Goal: Information Seeking & Learning: Check status

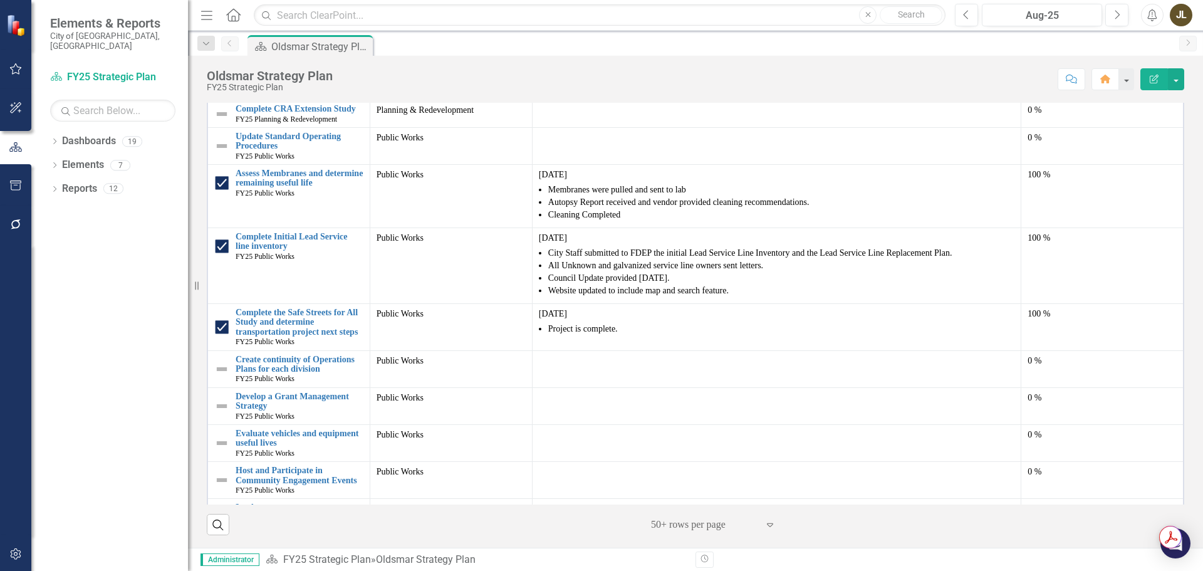
scroll to position [1343, 0]
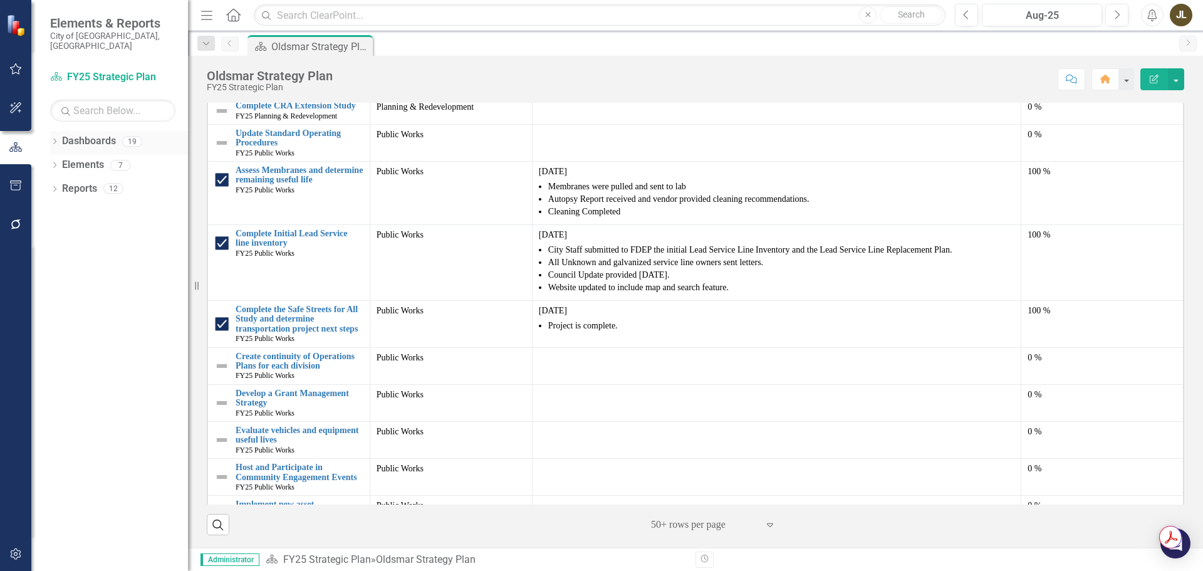
click at [59, 138] on div "Dropdown" at bounding box center [54, 143] width 9 height 11
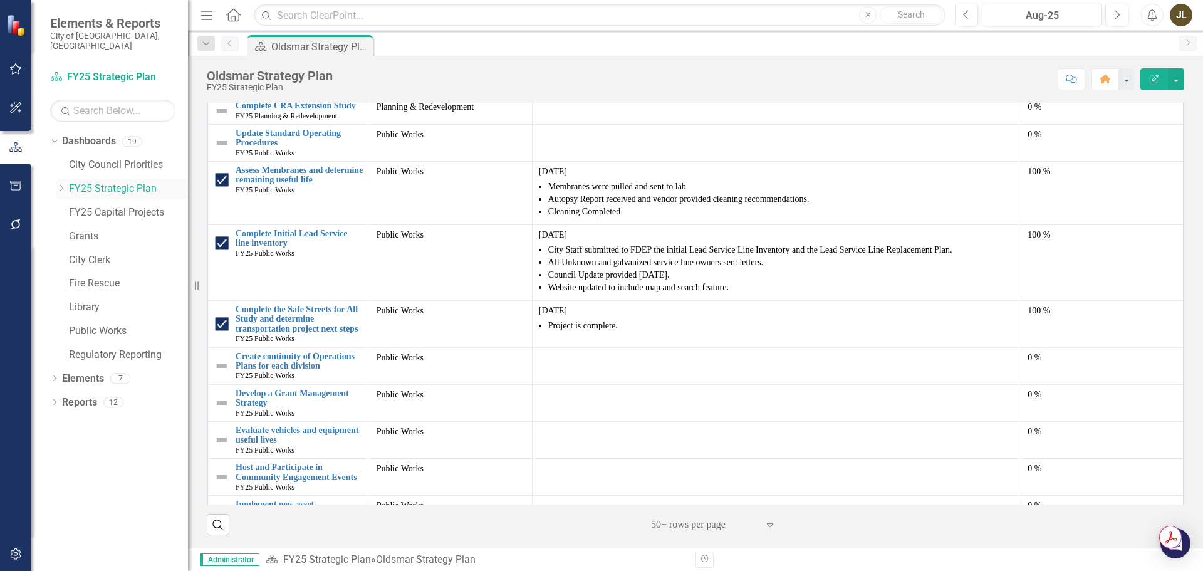
click at [60, 184] on icon "Dropdown" at bounding box center [60, 188] width 9 height 8
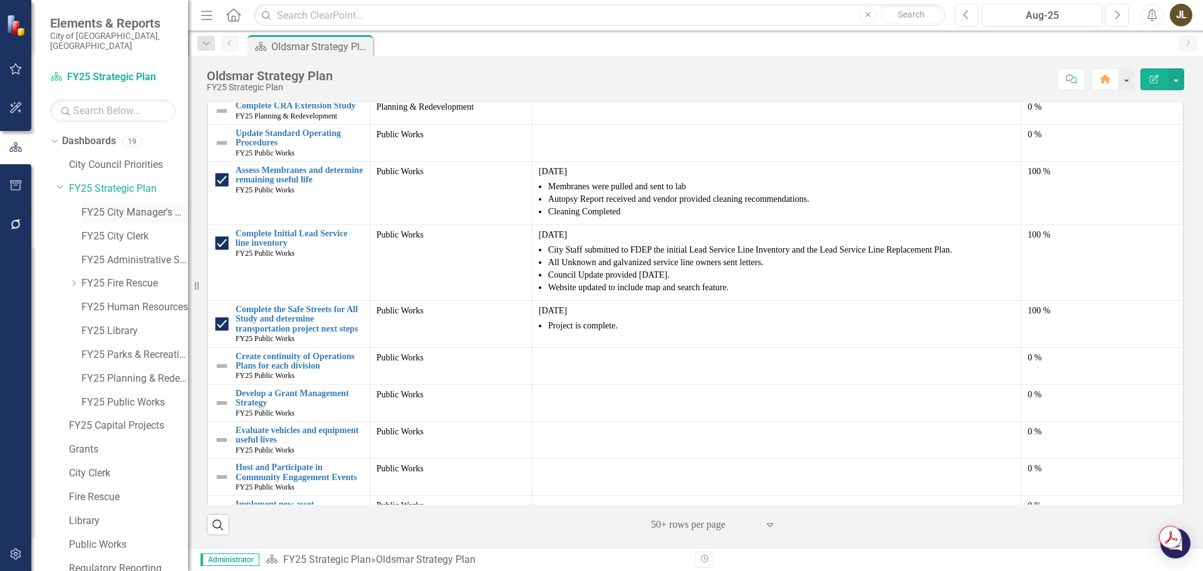
click at [129, 205] on link "FY25 City Manager's Office" at bounding box center [134, 212] width 107 height 14
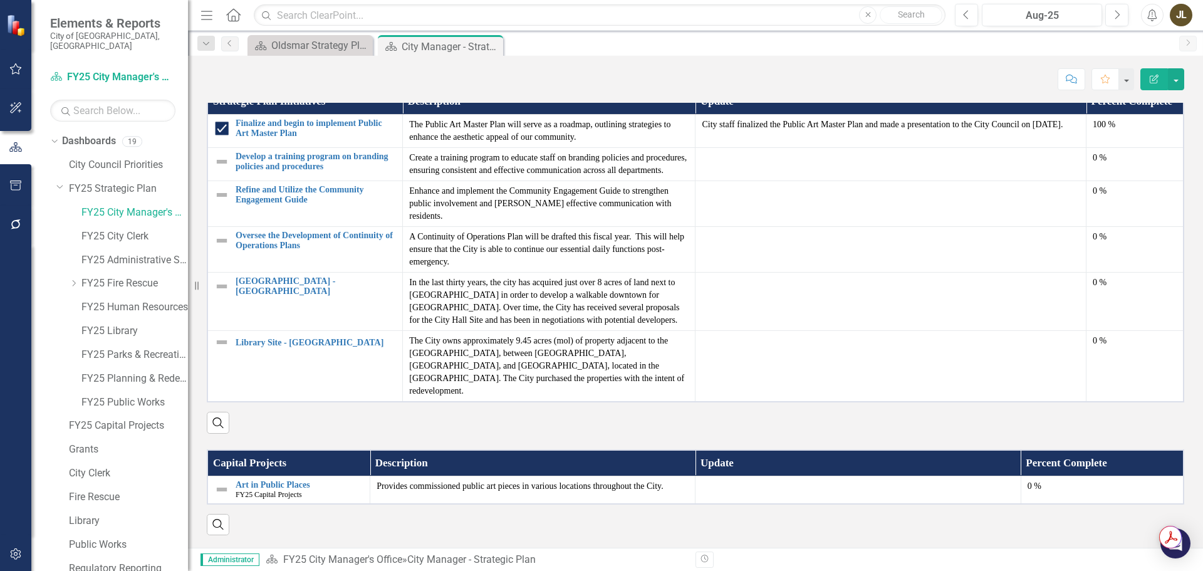
scroll to position [1306, 0]
click at [303, 486] on link "Art in Public Places" at bounding box center [300, 484] width 128 height 9
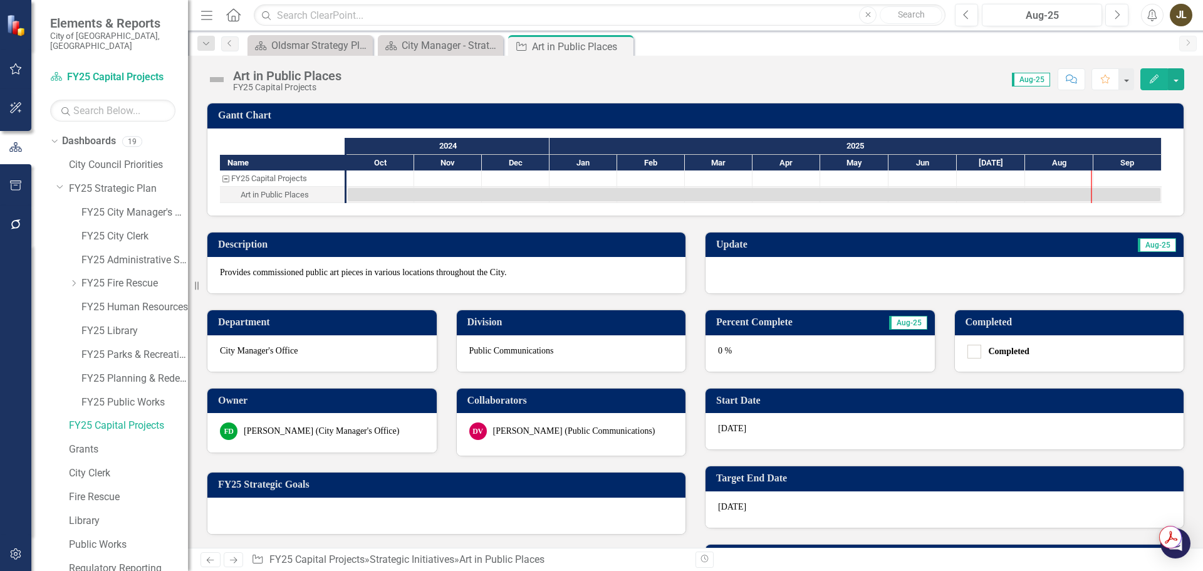
click at [845, 253] on td "Update" at bounding box center [818, 246] width 204 height 21
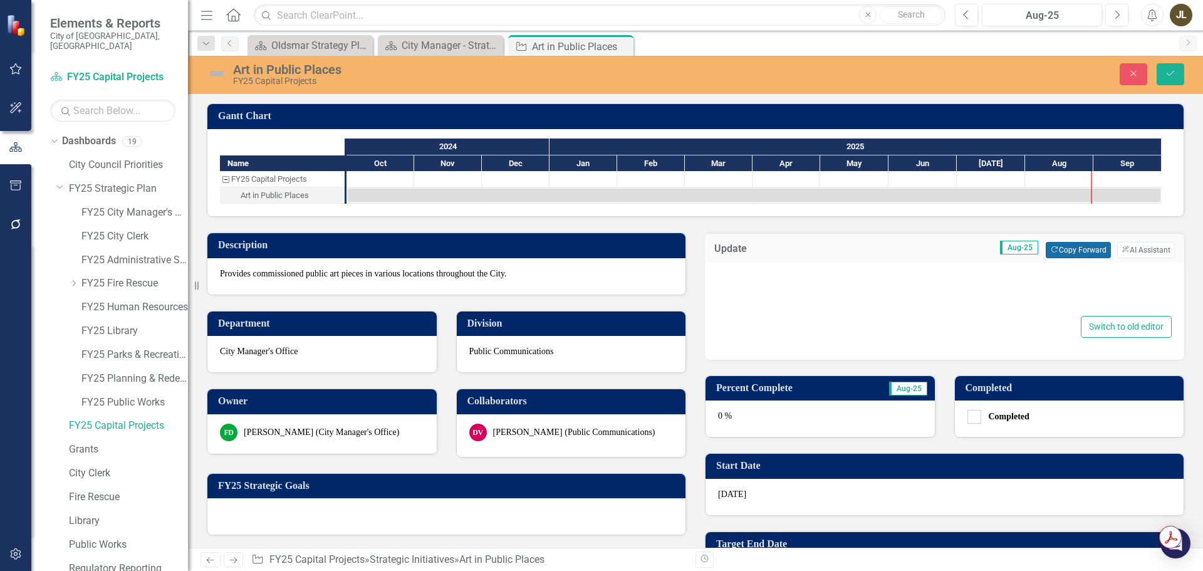
click at [1058, 250] on button "Copy Forward Copy Forward" at bounding box center [1078, 250] width 65 height 16
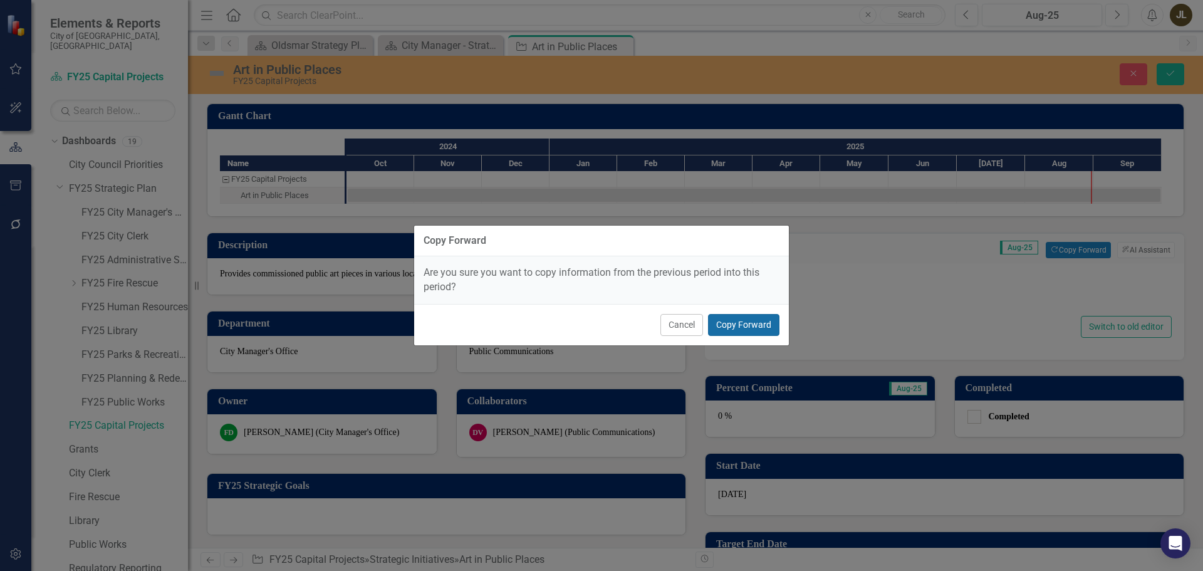
click at [745, 314] on button "Copy Forward" at bounding box center [743, 325] width 71 height 22
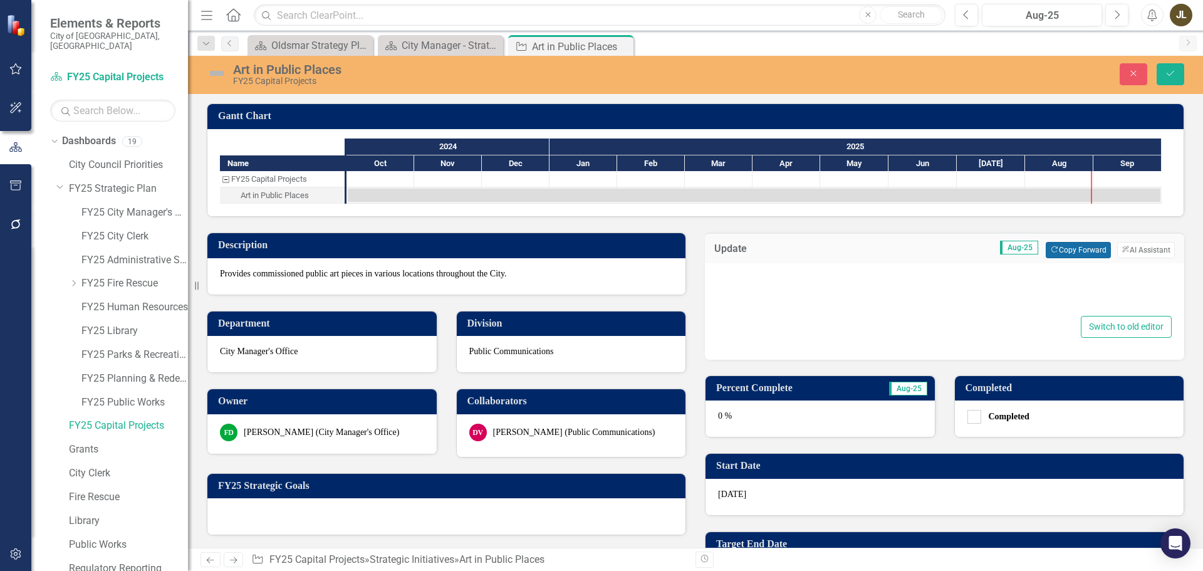
click at [1055, 257] on button "Copy Forward Copy Forward" at bounding box center [1078, 250] width 65 height 16
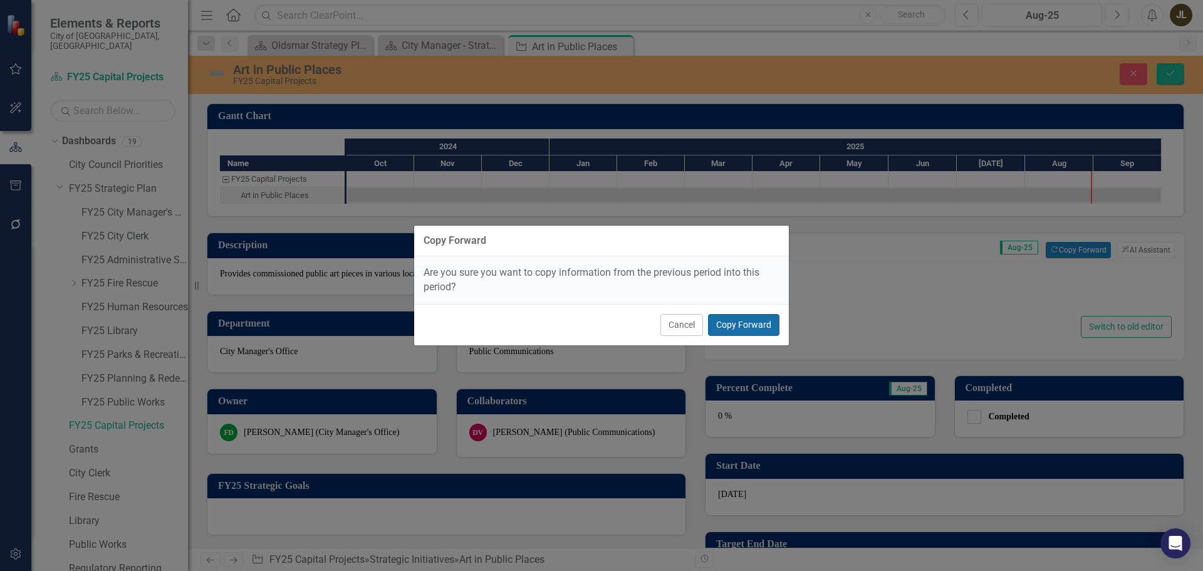
click at [762, 316] on button "Copy Forward" at bounding box center [743, 325] width 71 height 22
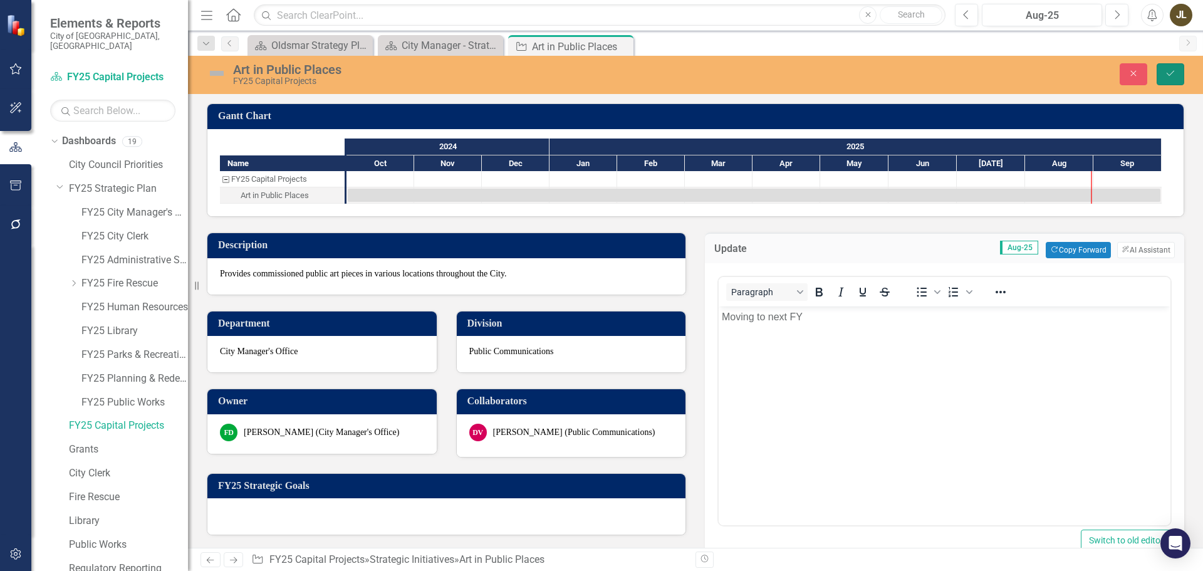
click at [1176, 75] on button "Save" at bounding box center [1171, 74] width 28 height 22
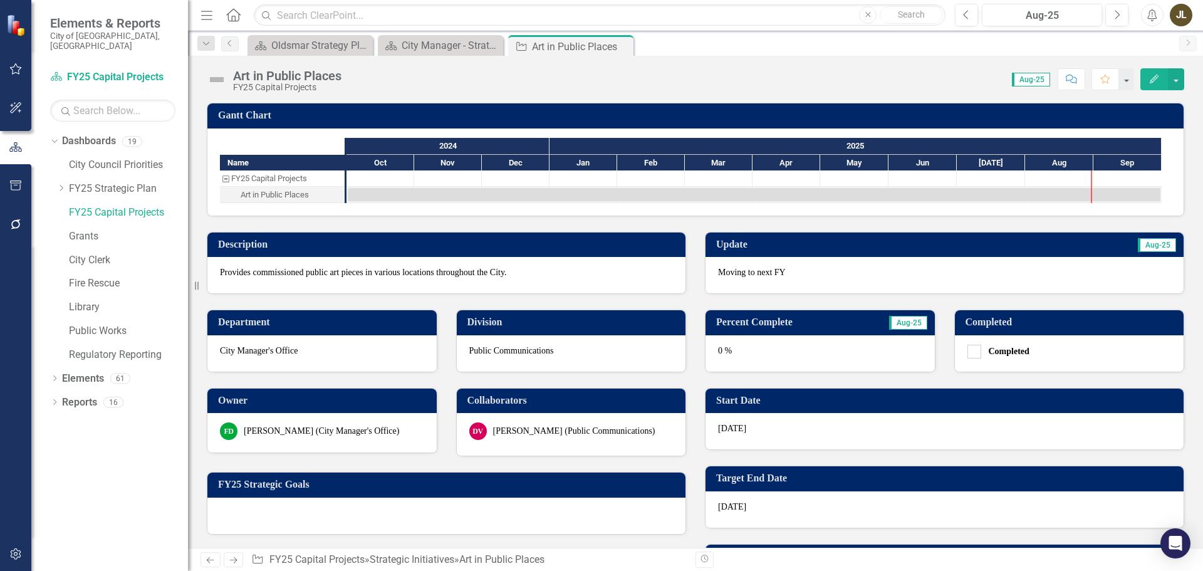
click at [213, 81] on img at bounding box center [217, 80] width 20 height 20
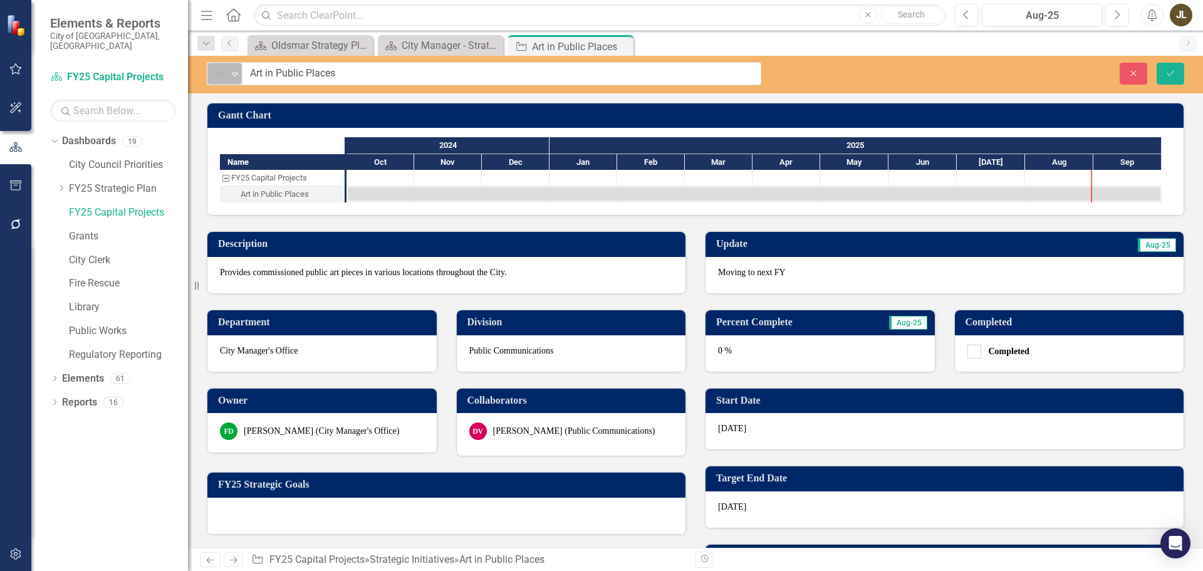
click at [216, 82] on div "Not Defined" at bounding box center [219, 74] width 19 height 18
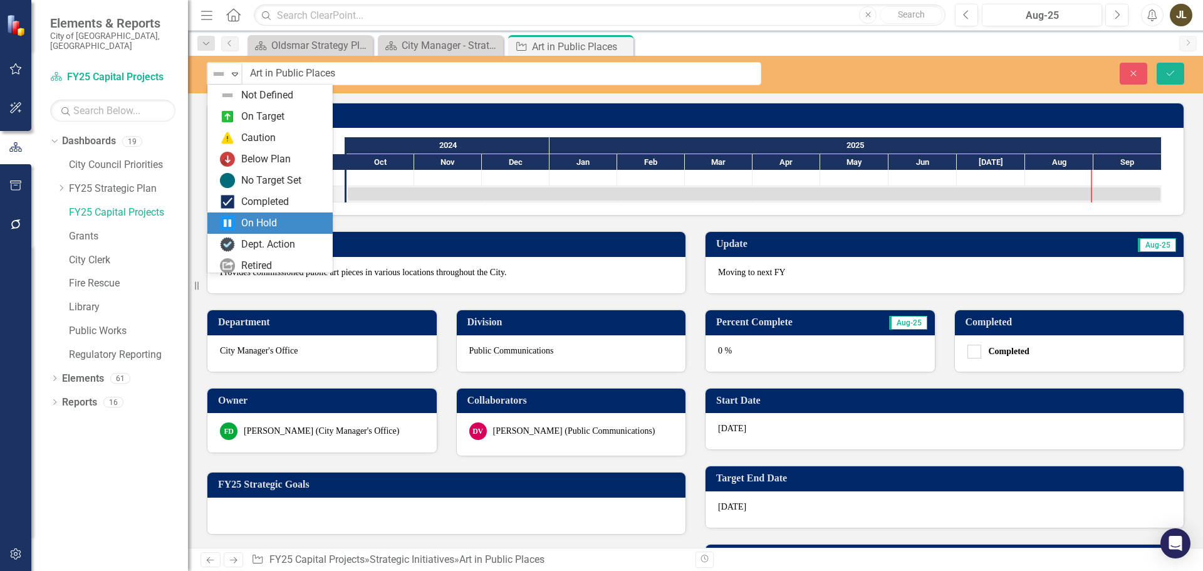
scroll to position [25, 0]
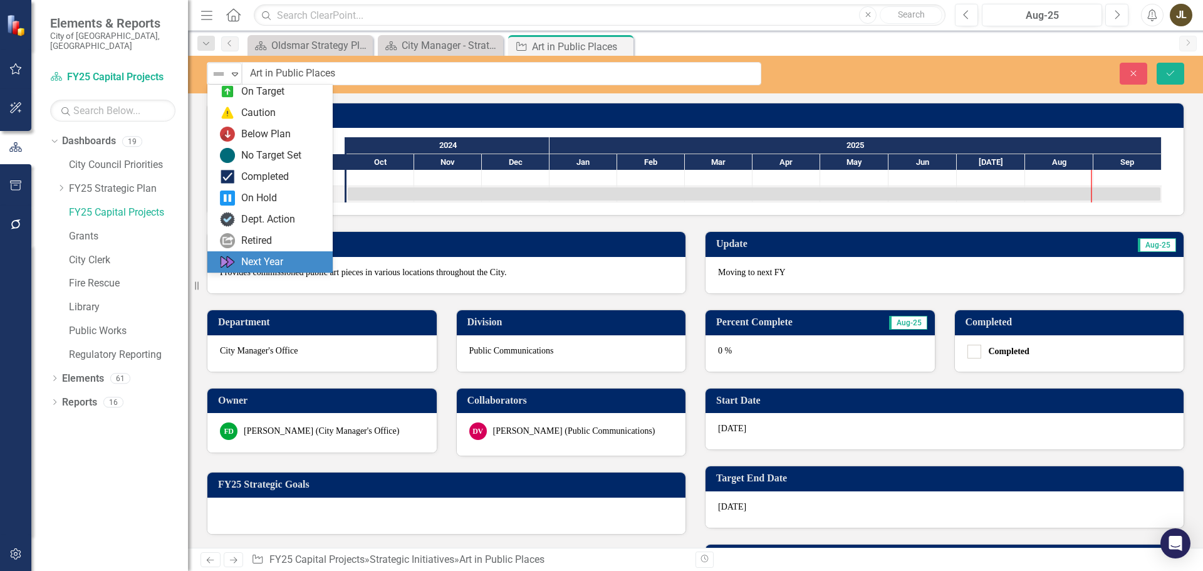
click at [269, 255] on div "Next Year" at bounding box center [262, 262] width 42 height 14
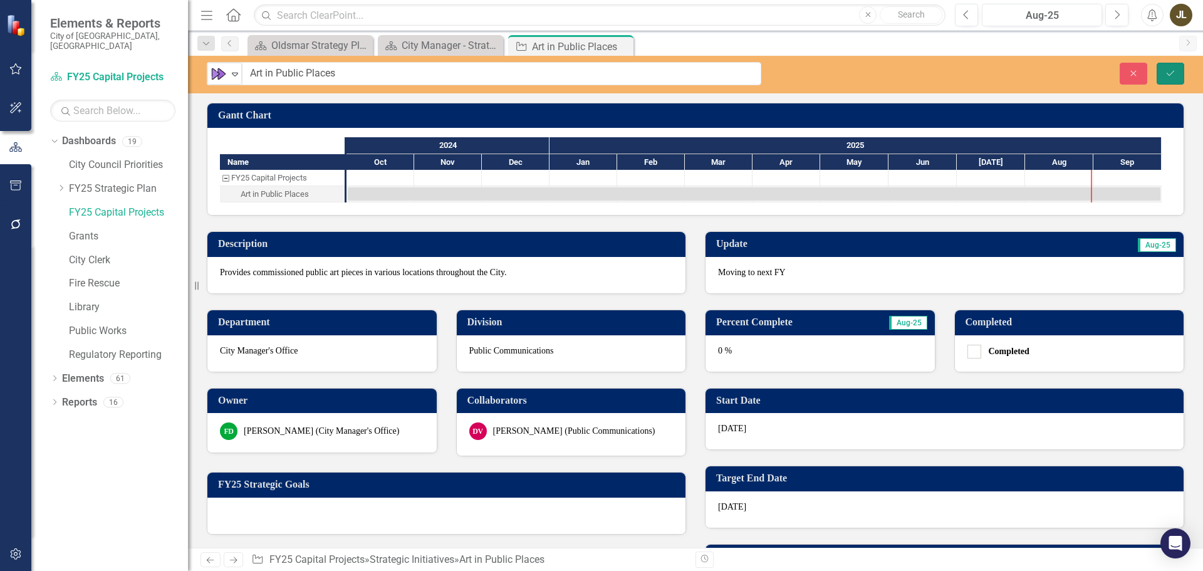
click at [1173, 71] on icon "submit" at bounding box center [1171, 72] width 8 height 5
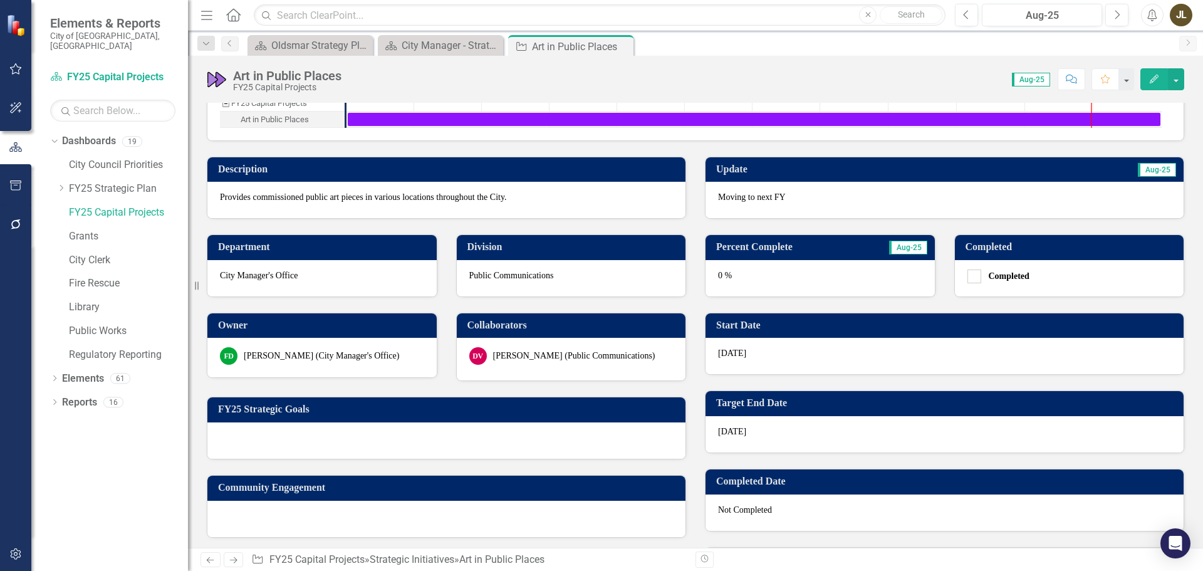
scroll to position [0, 0]
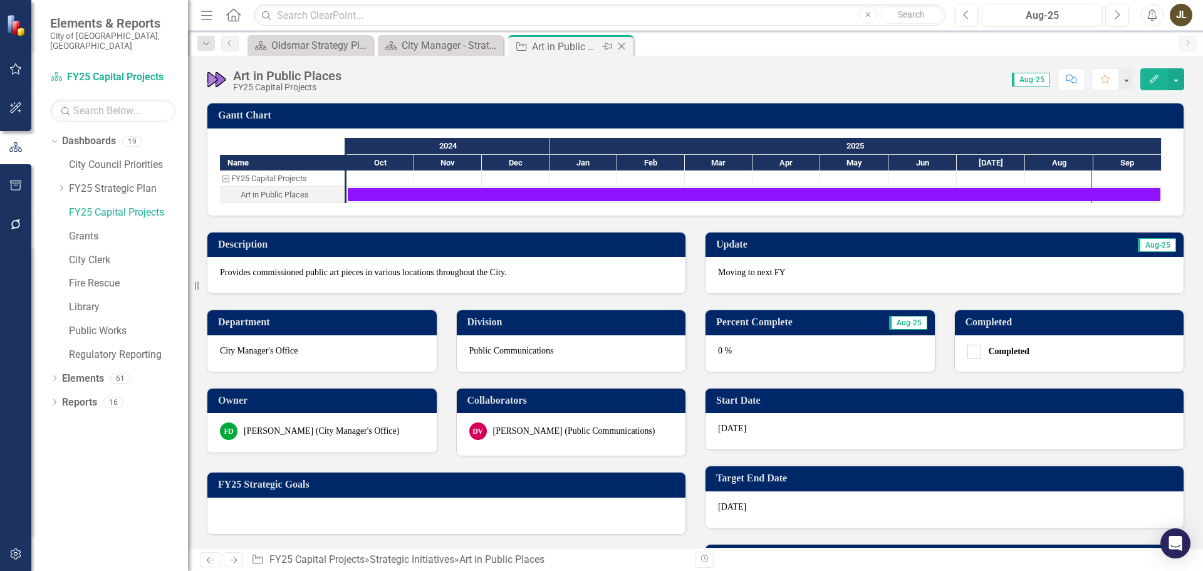
click at [622, 48] on icon "Close" at bounding box center [621, 46] width 13 height 10
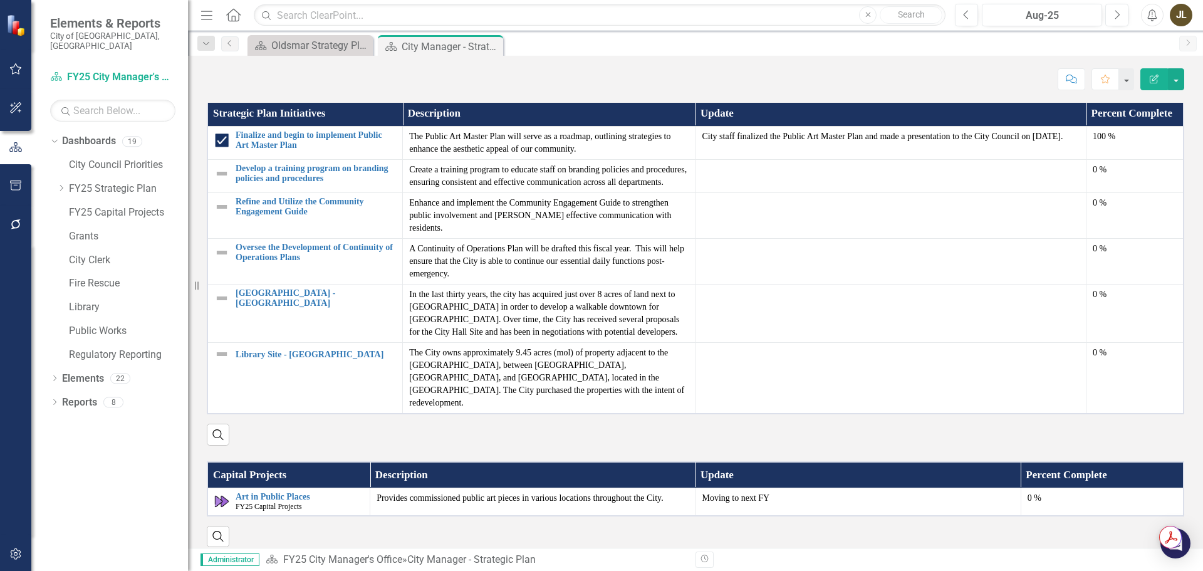
scroll to position [1306, 0]
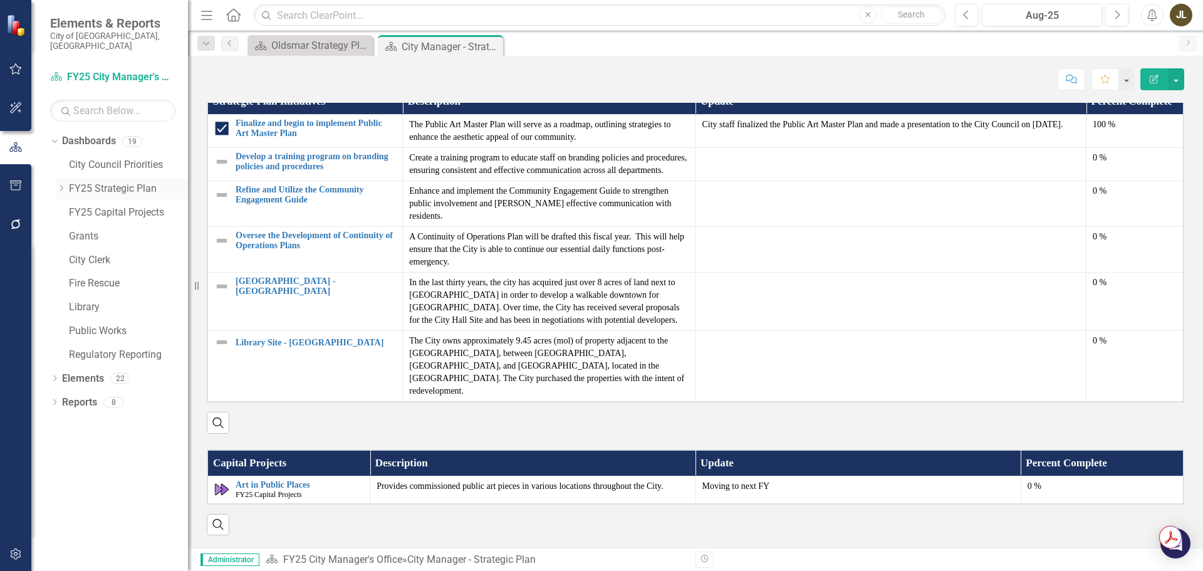
click at [64, 184] on icon "Dropdown" at bounding box center [60, 188] width 9 height 8
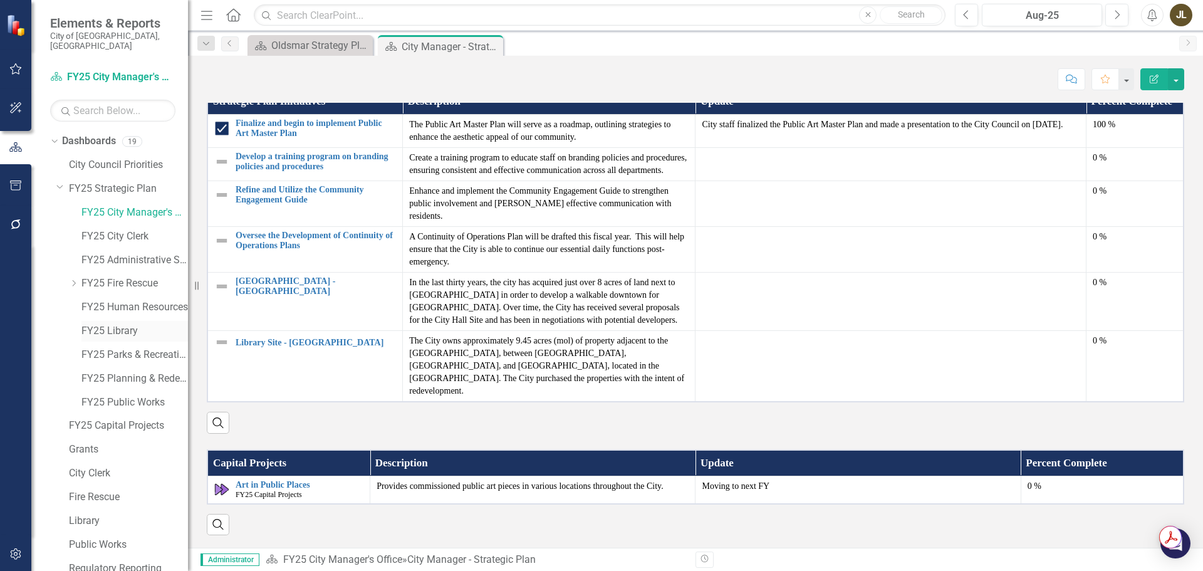
click at [131, 324] on link "FY25 Library" at bounding box center [134, 331] width 107 height 14
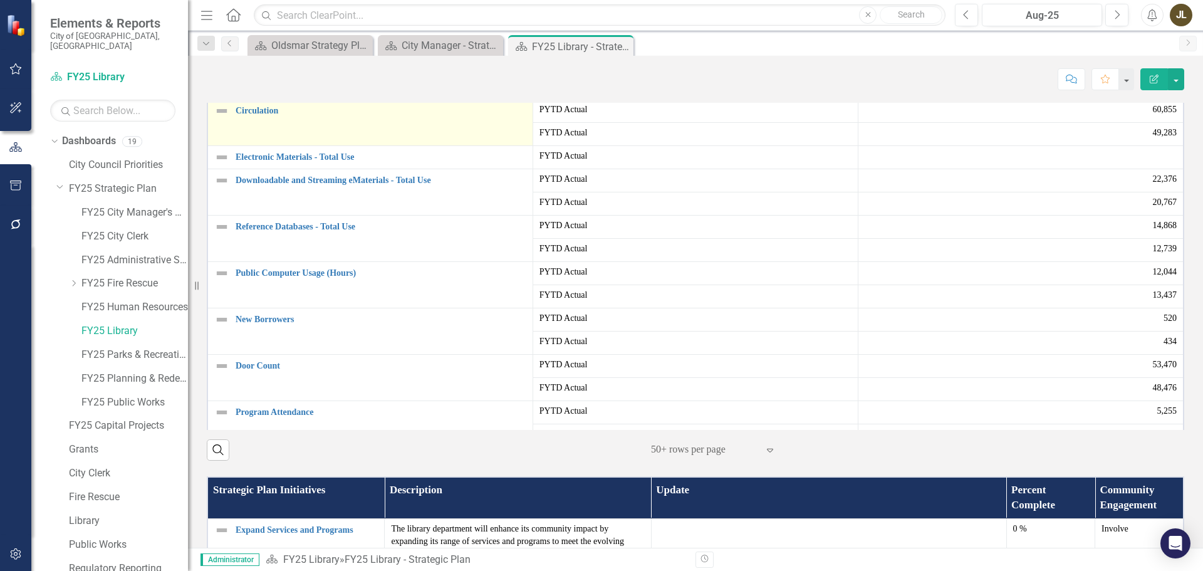
scroll to position [188, 0]
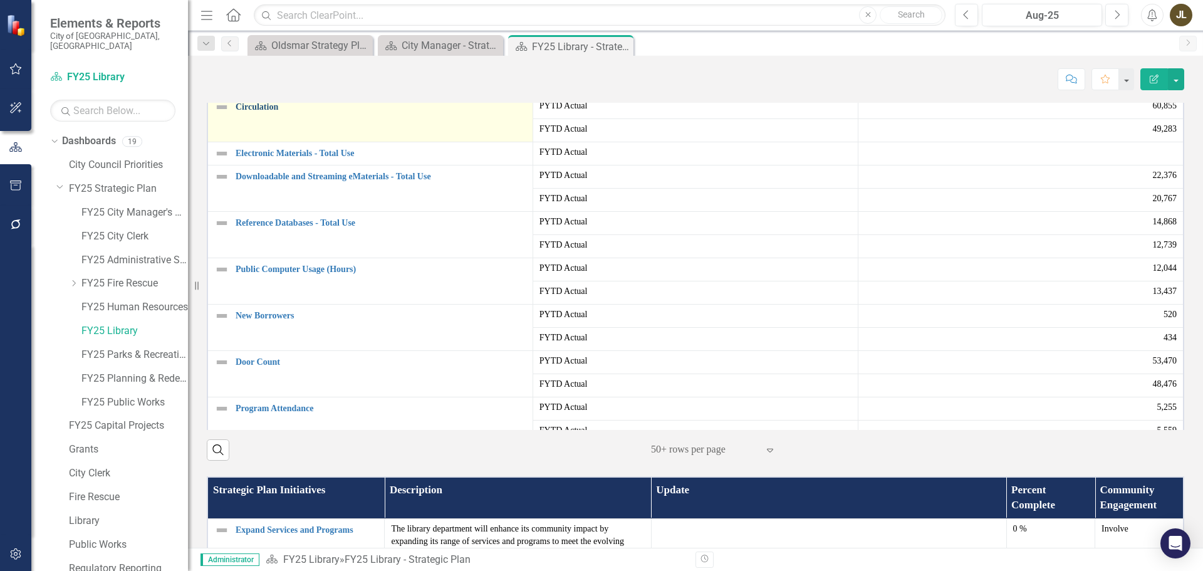
click at [259, 112] on link "Circulation" at bounding box center [381, 106] width 291 height 9
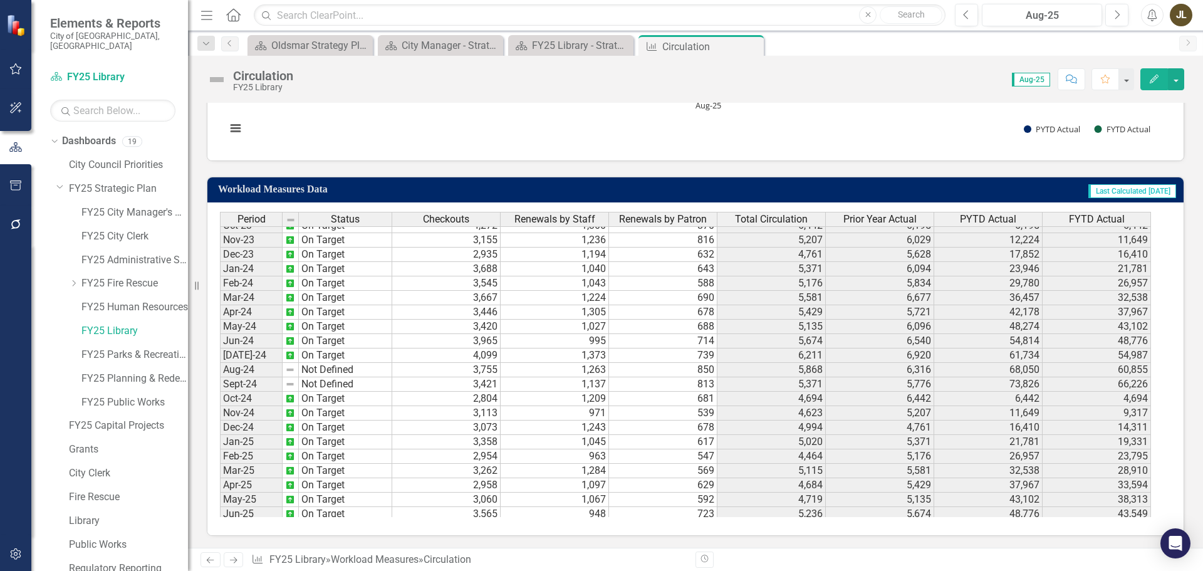
scroll to position [417, 0]
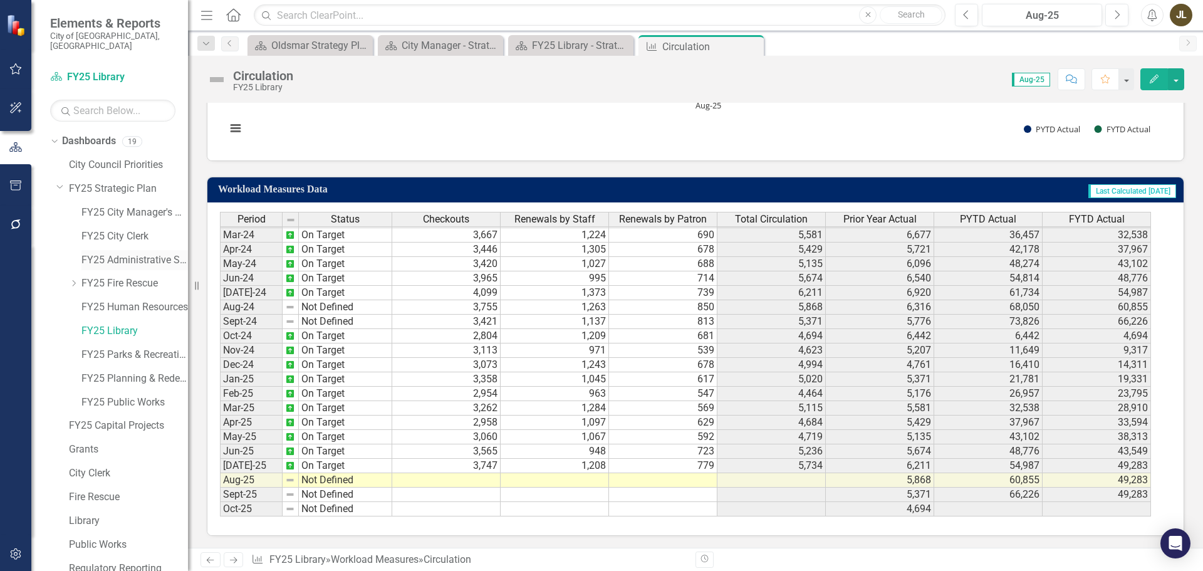
click at [91, 253] on link "FY25 Administrative Services" at bounding box center [134, 260] width 107 height 14
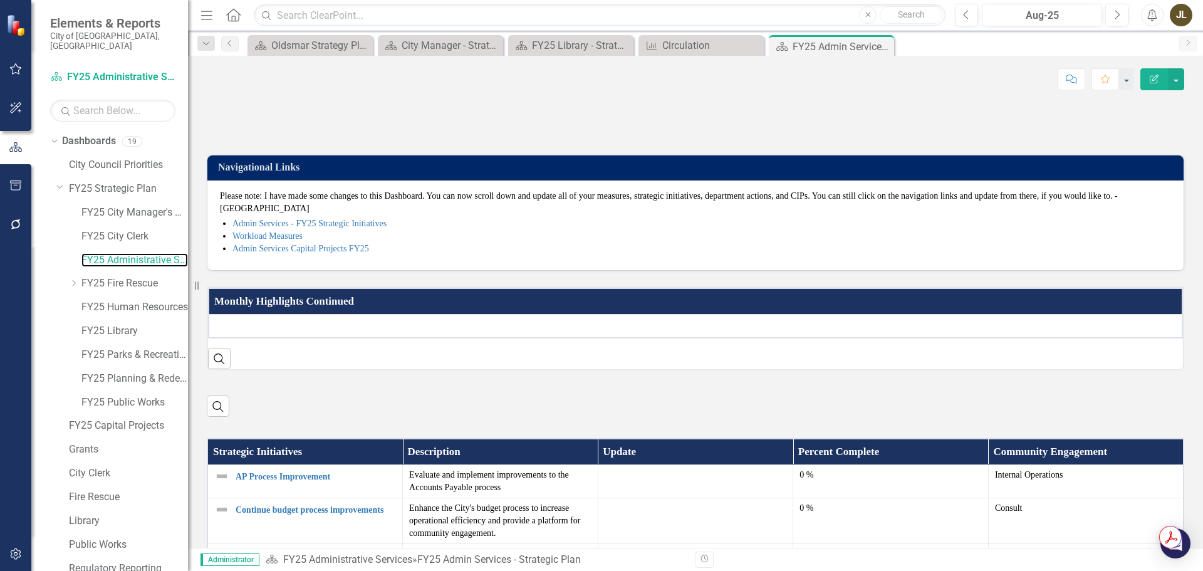
scroll to position [48, 0]
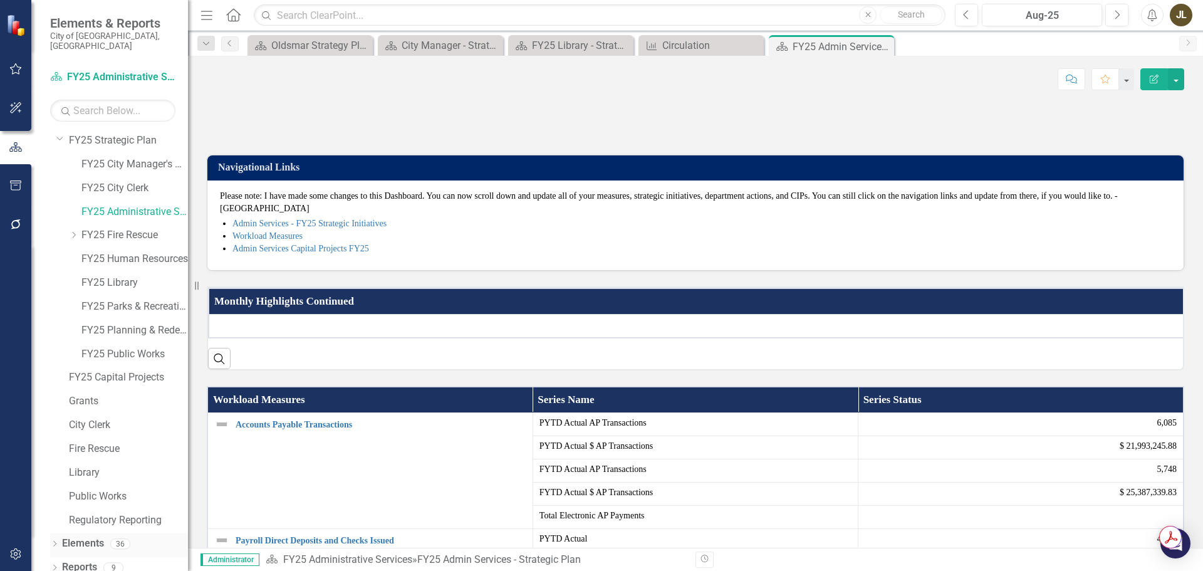
click at [55, 540] on div "Dropdown" at bounding box center [54, 545] width 9 height 11
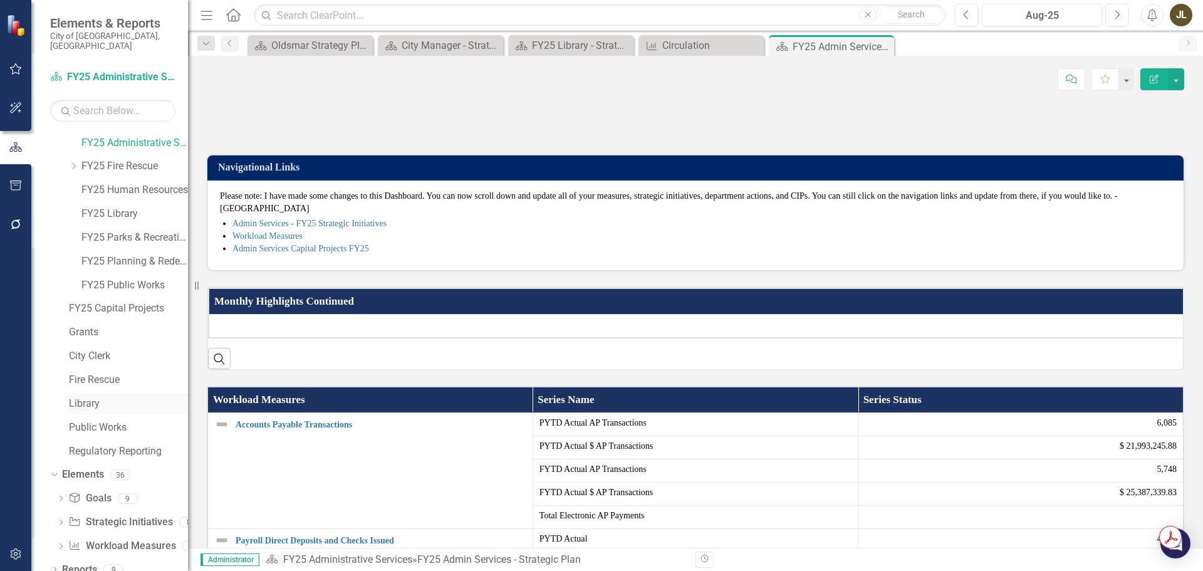
scroll to position [119, 0]
click at [118, 537] on link "Workload Measures Workload Measures" at bounding box center [121, 544] width 107 height 14
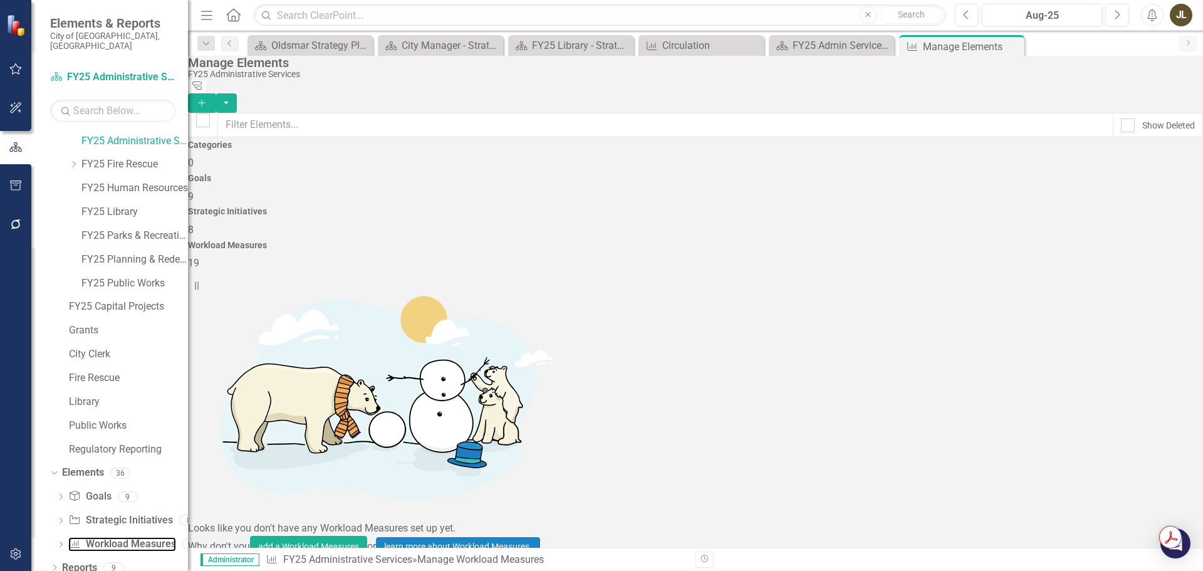
checkbox input "false"
click at [352, 570] on link "Accounts Payable Transactions" at bounding box center [282, 579] width 142 height 12
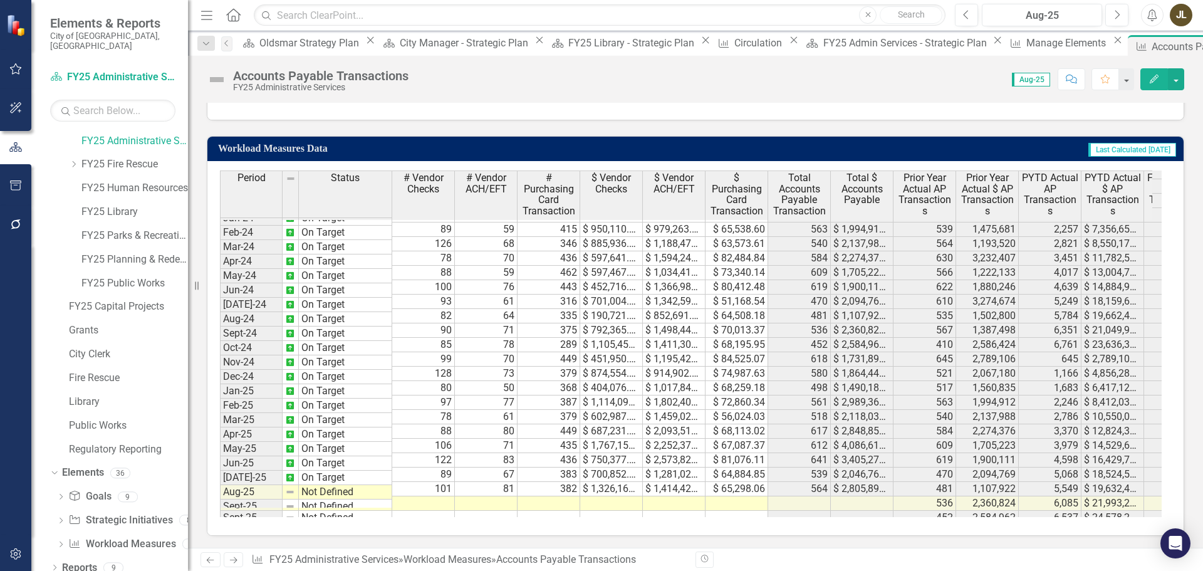
scroll to position [417, 0]
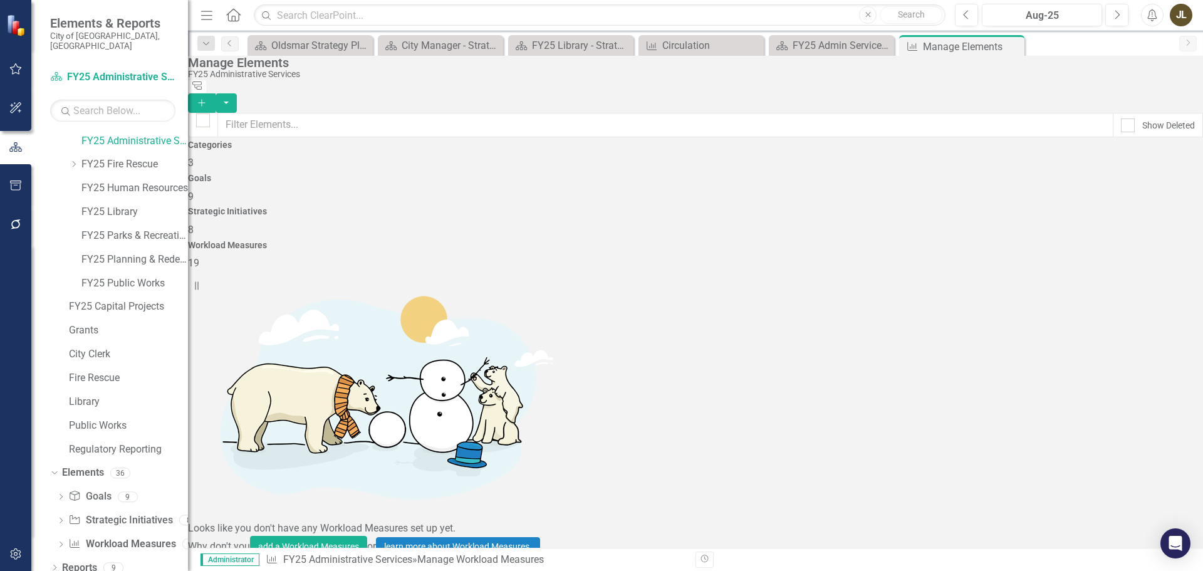
scroll to position [376, 0]
click at [1011, 48] on icon "Close" at bounding box center [1012, 46] width 13 height 10
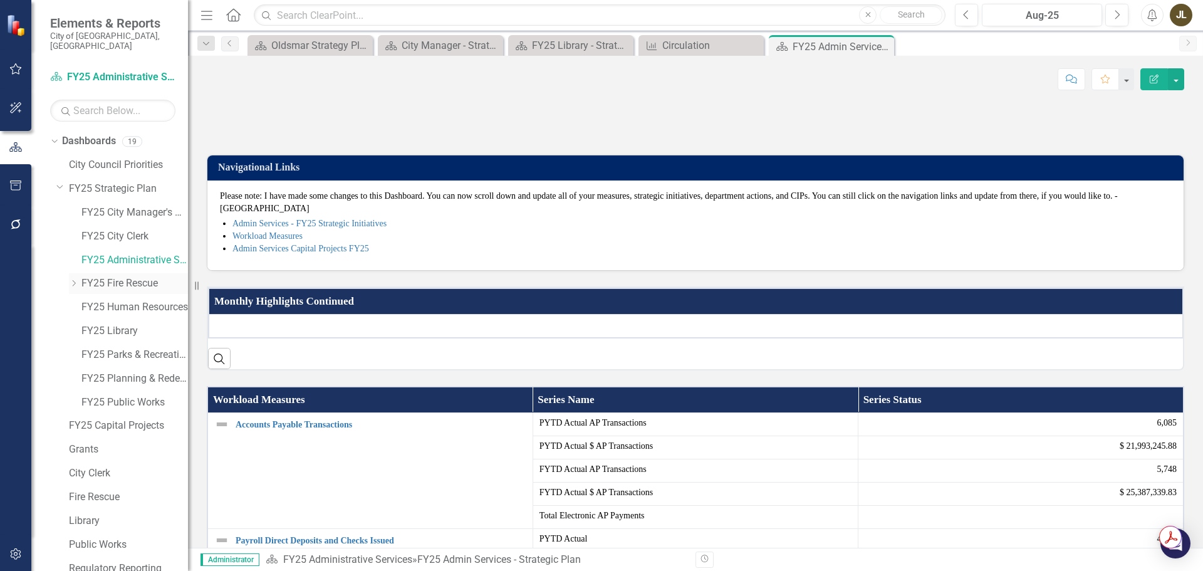
click at [123, 276] on link "FY25 Fire Rescue" at bounding box center [134, 283] width 107 height 14
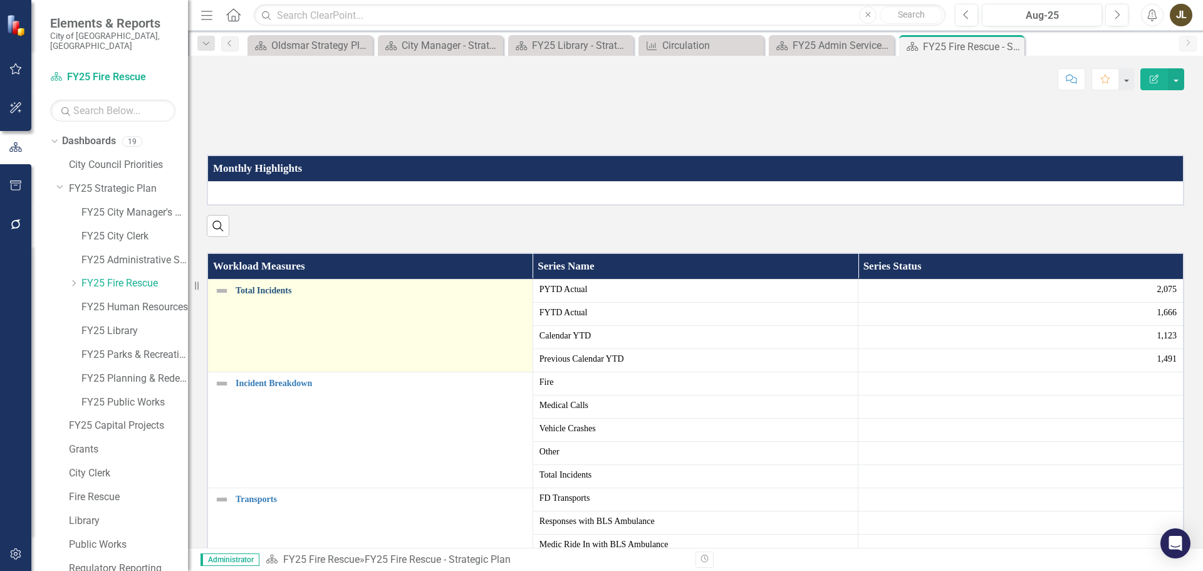
click at [278, 295] on link "Total Incidents" at bounding box center [381, 290] width 291 height 9
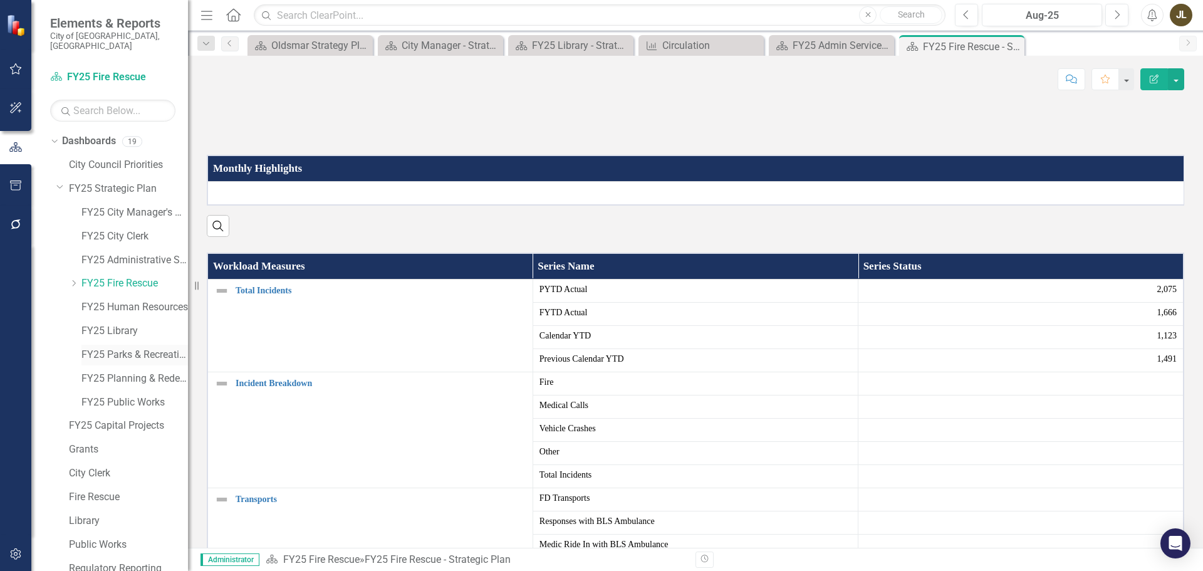
click at [139, 348] on link "FY25 Parks & Recreation" at bounding box center [134, 355] width 107 height 14
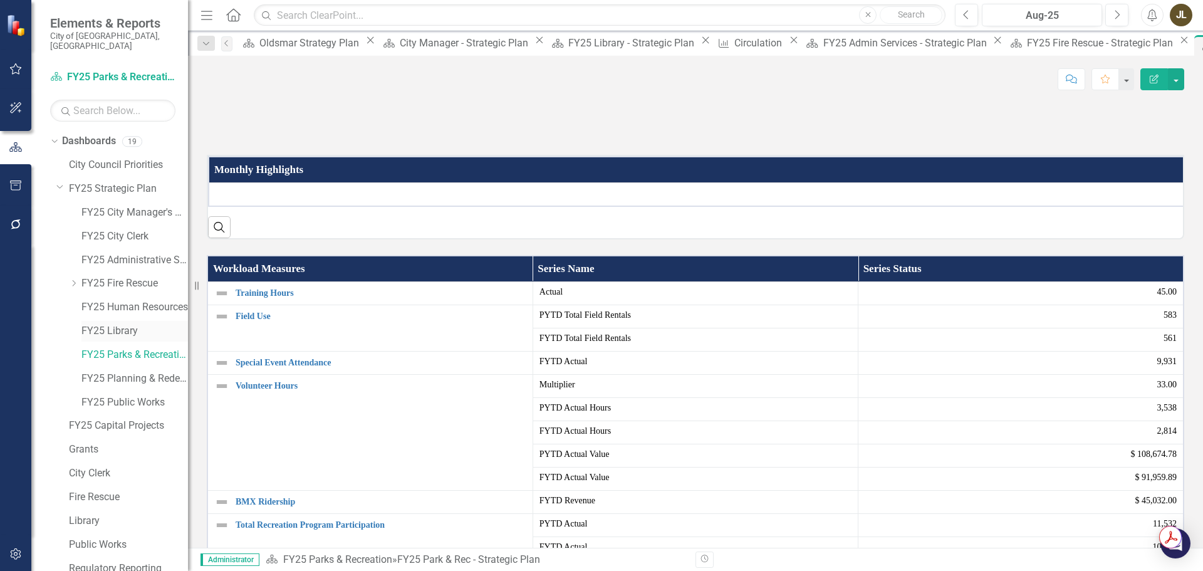
click at [138, 324] on link "FY25 Library" at bounding box center [134, 331] width 107 height 14
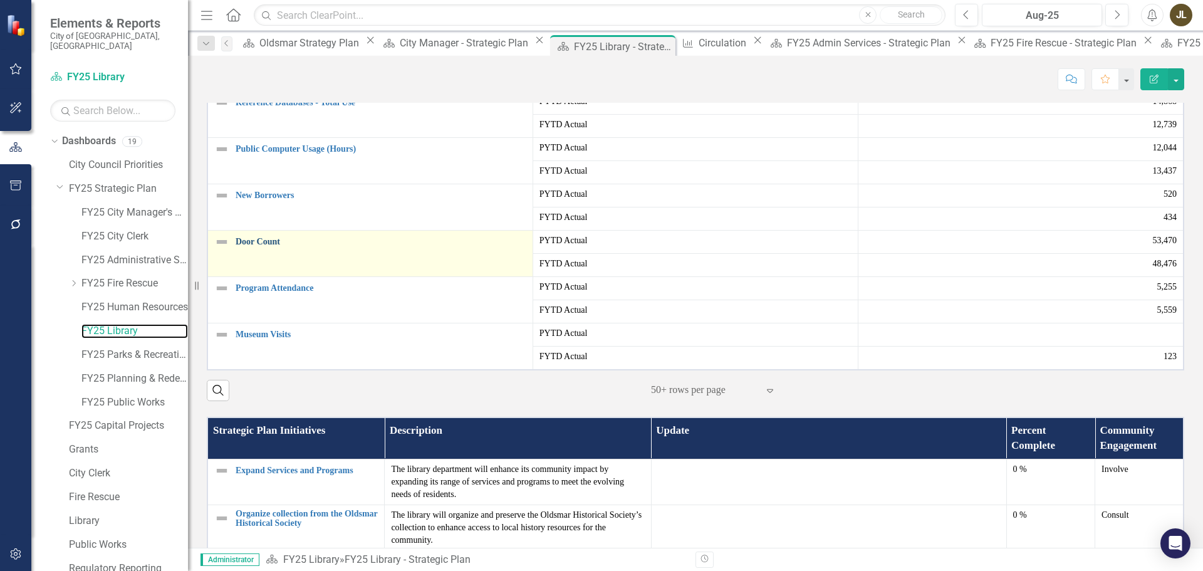
scroll to position [313, 0]
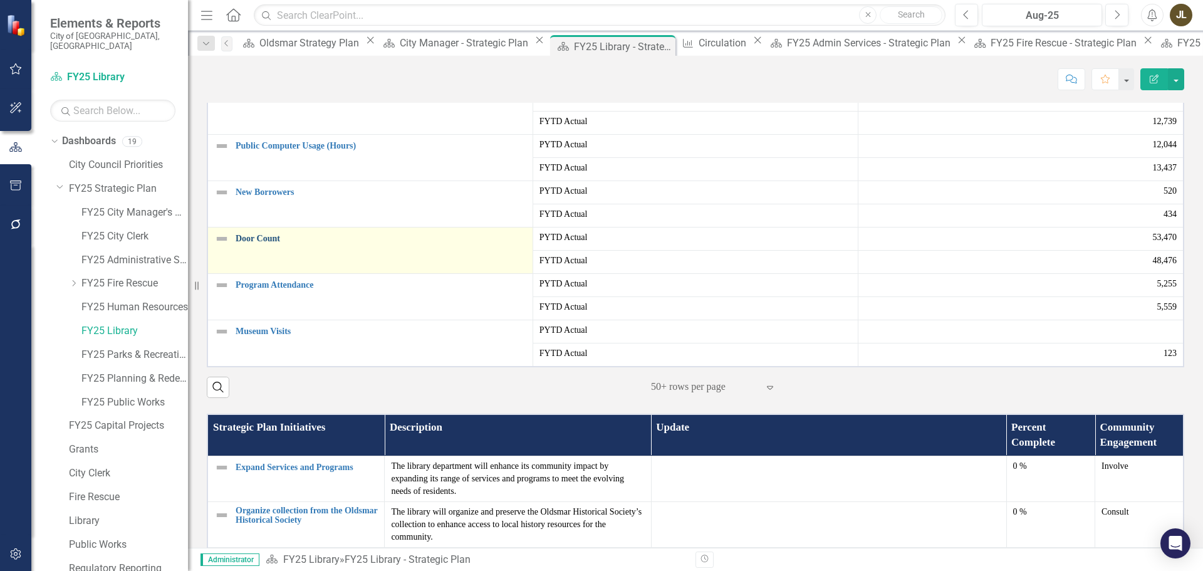
click at [269, 243] on link "Door Count" at bounding box center [381, 238] width 291 height 9
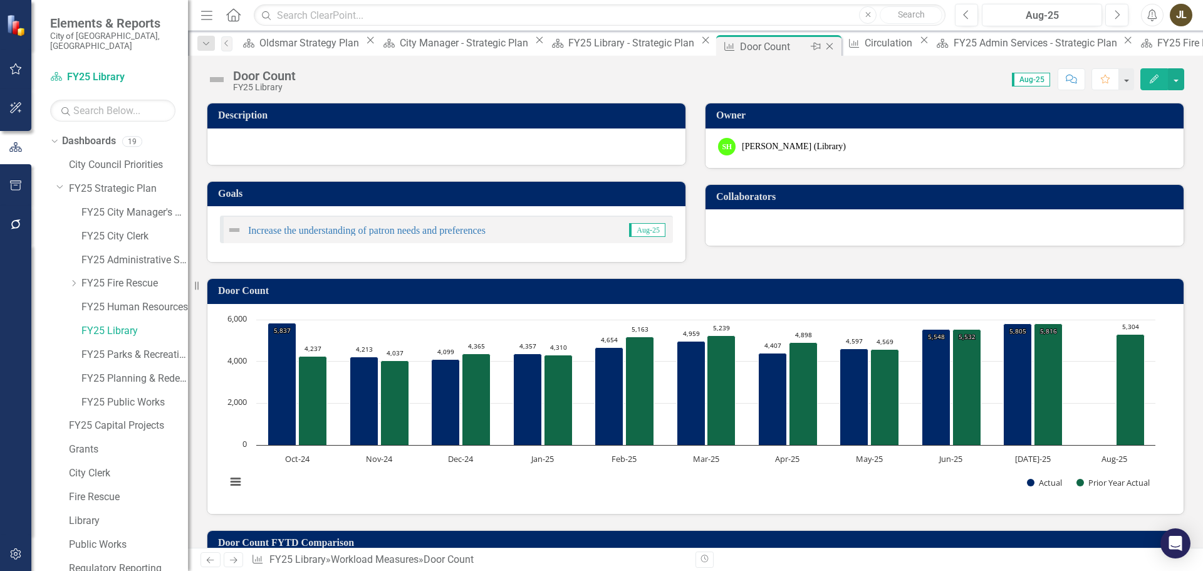
click at [823, 49] on icon "Close" at bounding box center [829, 46] width 13 height 10
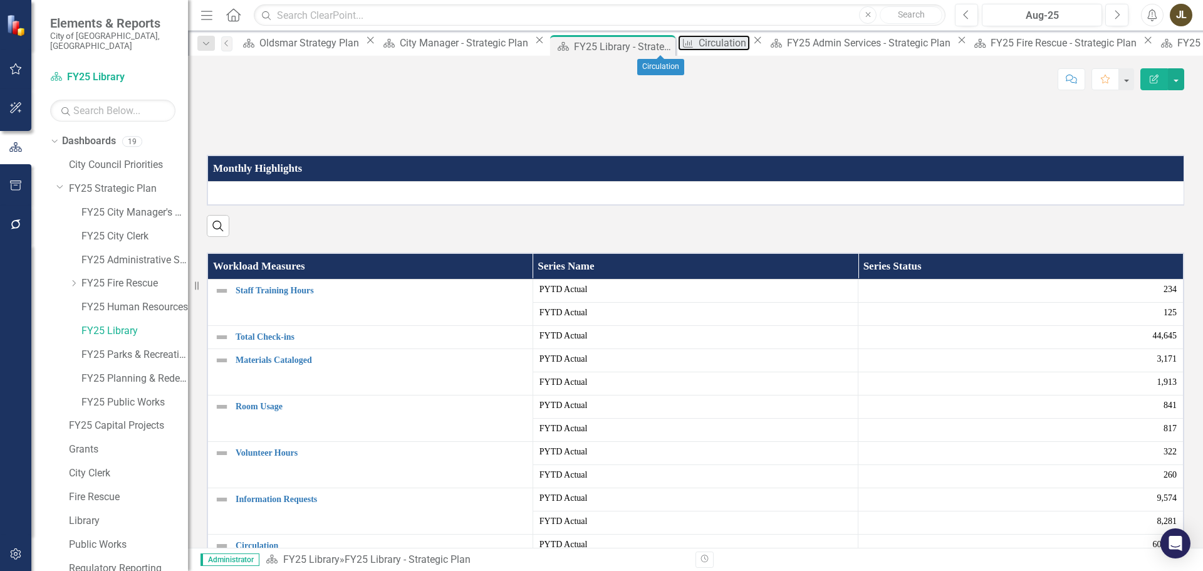
click at [699, 49] on div "Circulation" at bounding box center [724, 43] width 51 height 16
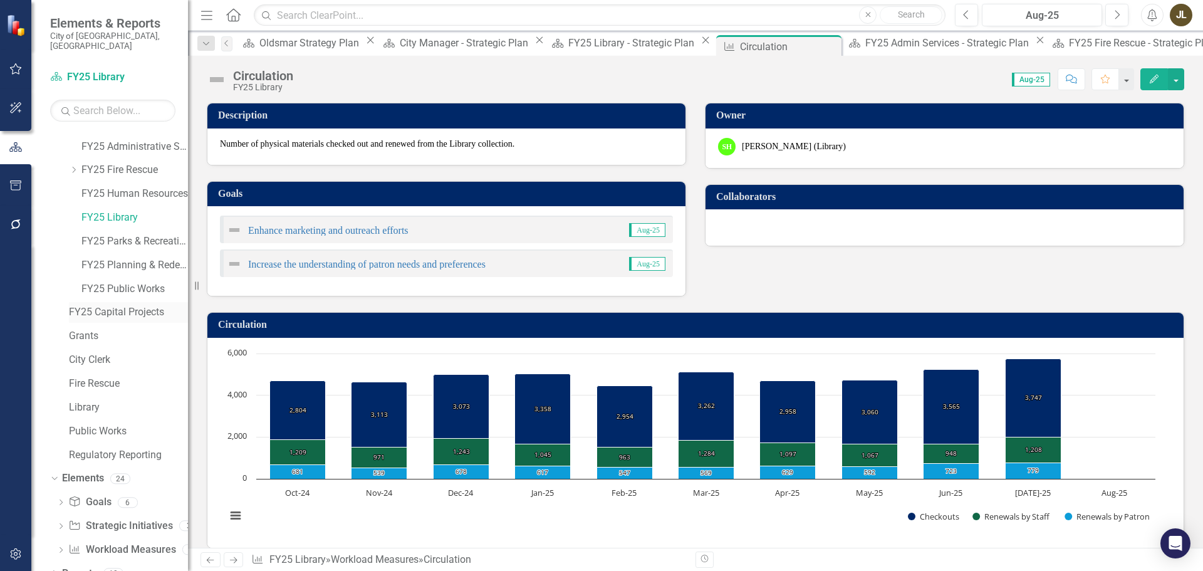
scroll to position [119, 0]
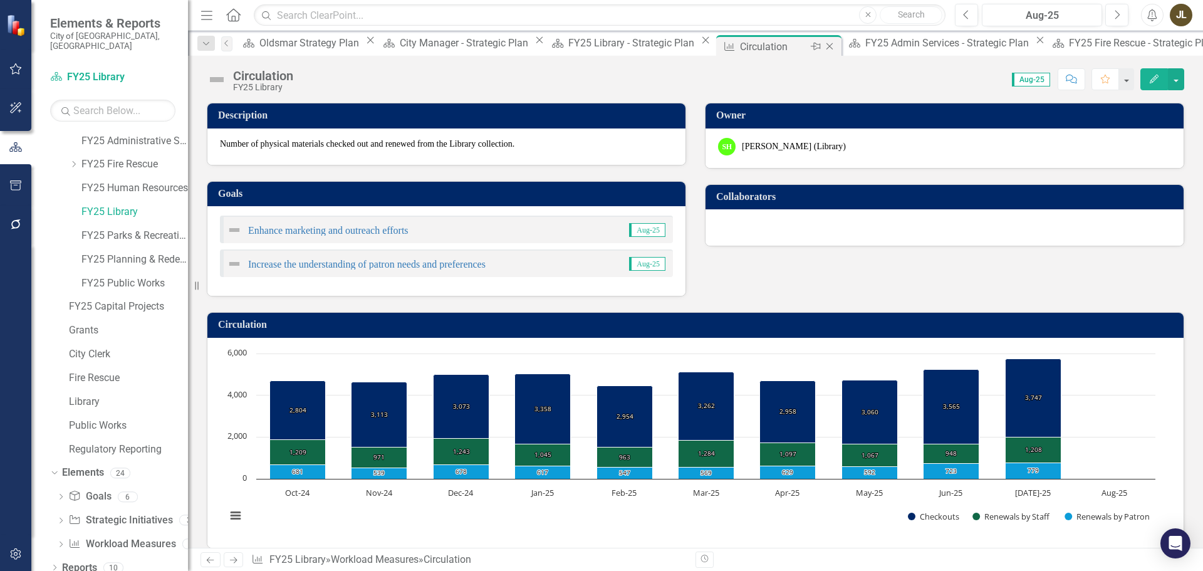
click at [823, 43] on icon "Close" at bounding box center [829, 46] width 13 height 10
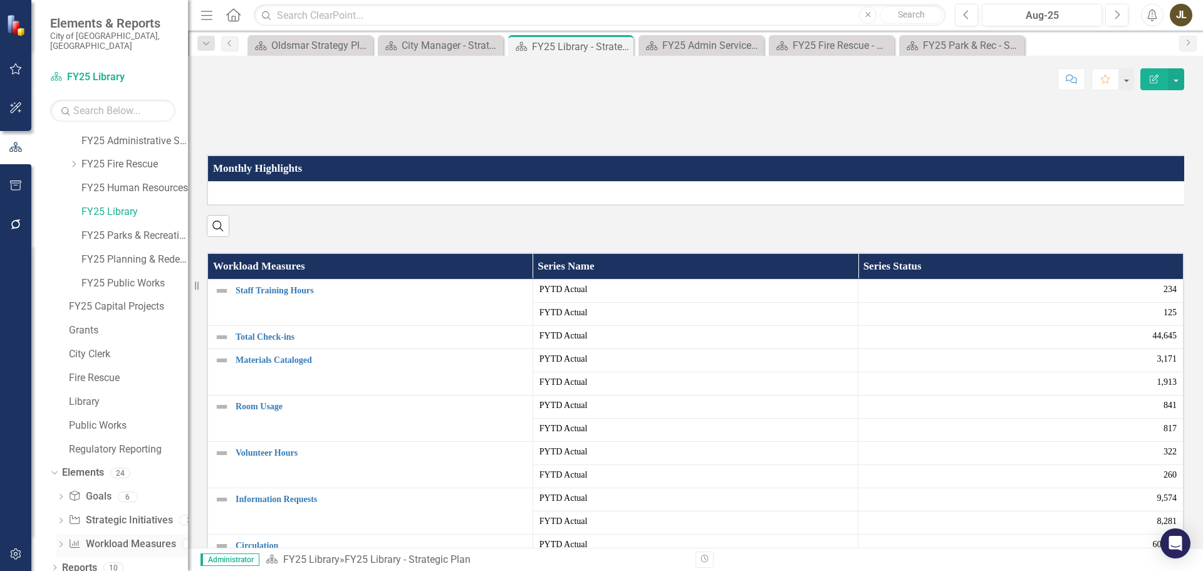
click at [116, 537] on link "Workload Measures Workload Measures" at bounding box center [121, 544] width 107 height 14
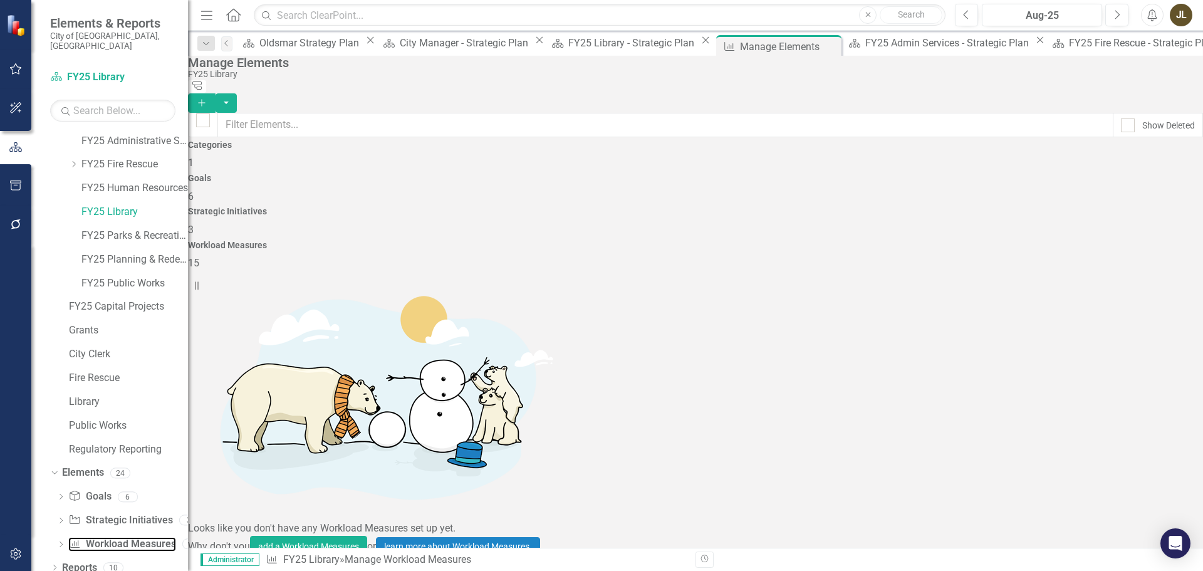
scroll to position [63, 0]
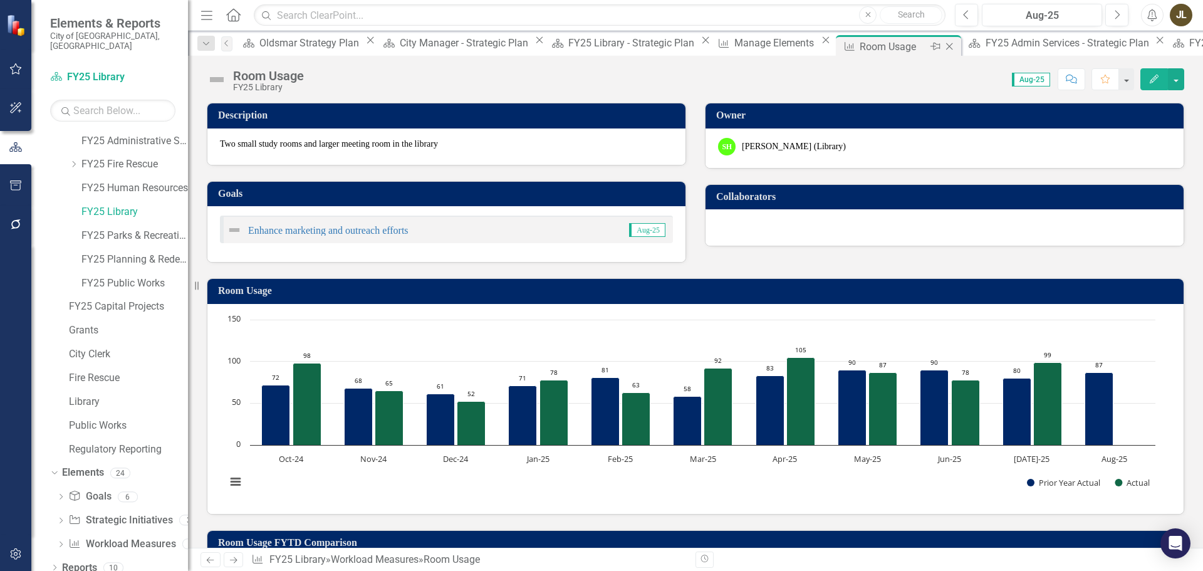
click at [943, 49] on icon "Close" at bounding box center [949, 46] width 13 height 10
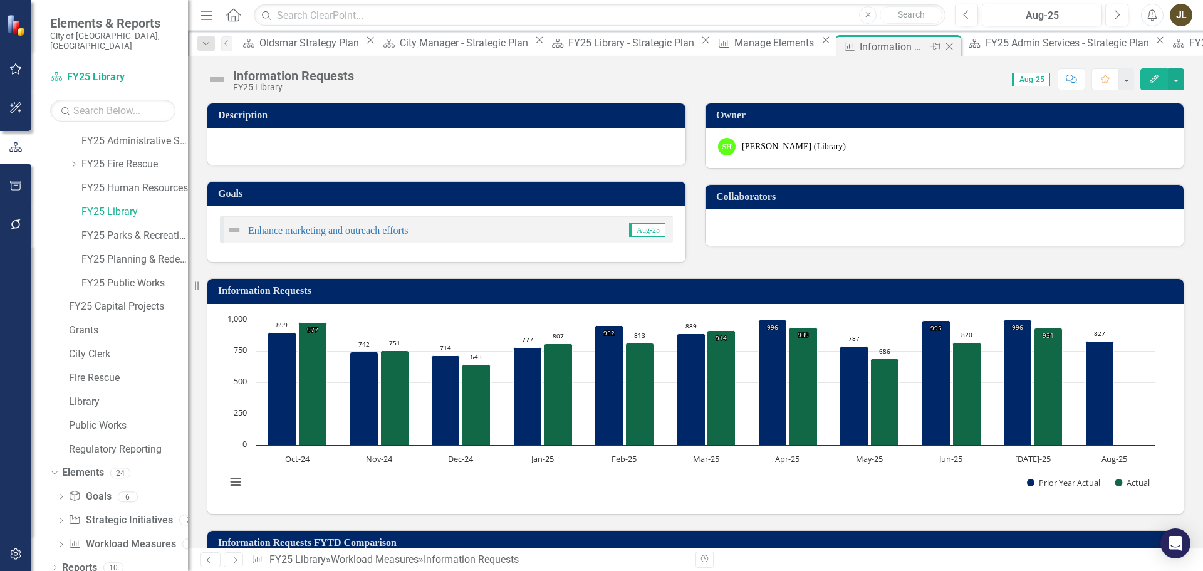
click at [943, 48] on icon "Close" at bounding box center [949, 46] width 13 height 10
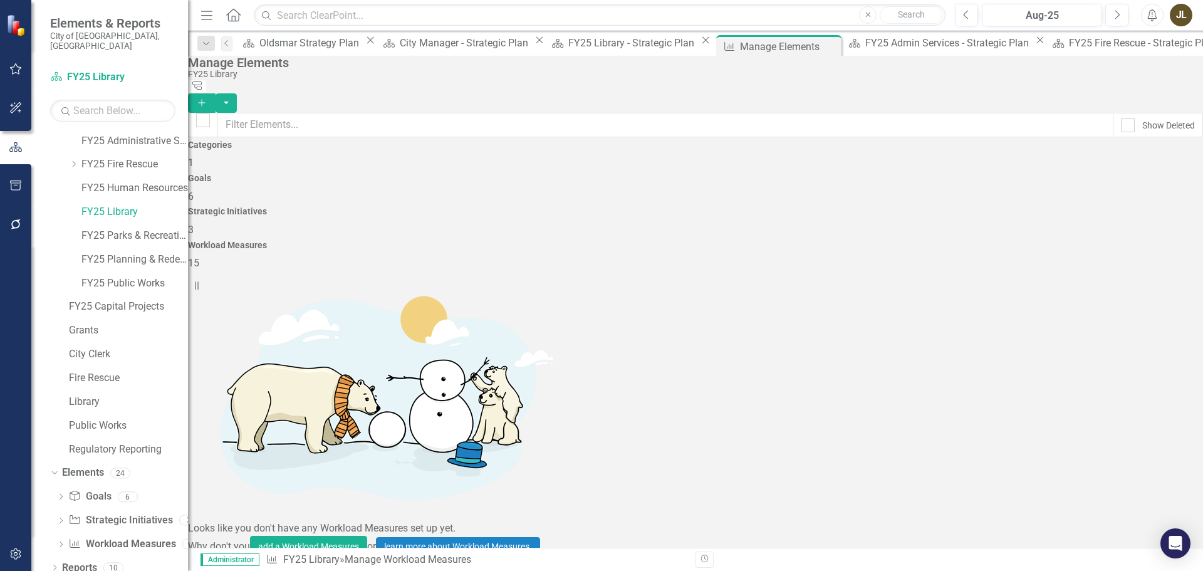
scroll to position [125, 0]
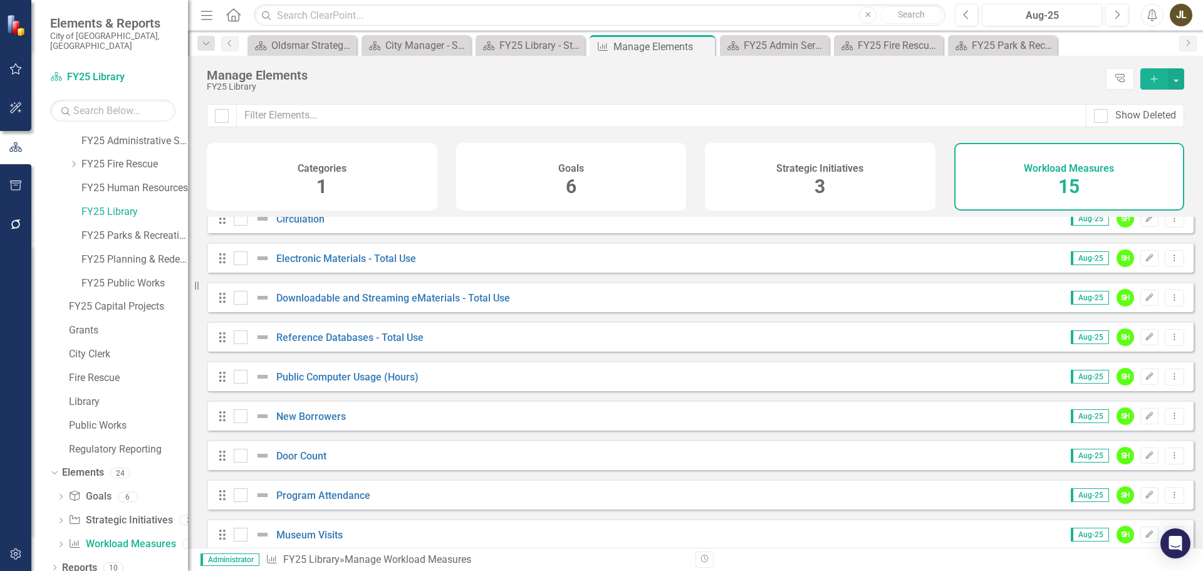
scroll to position [271, 0]
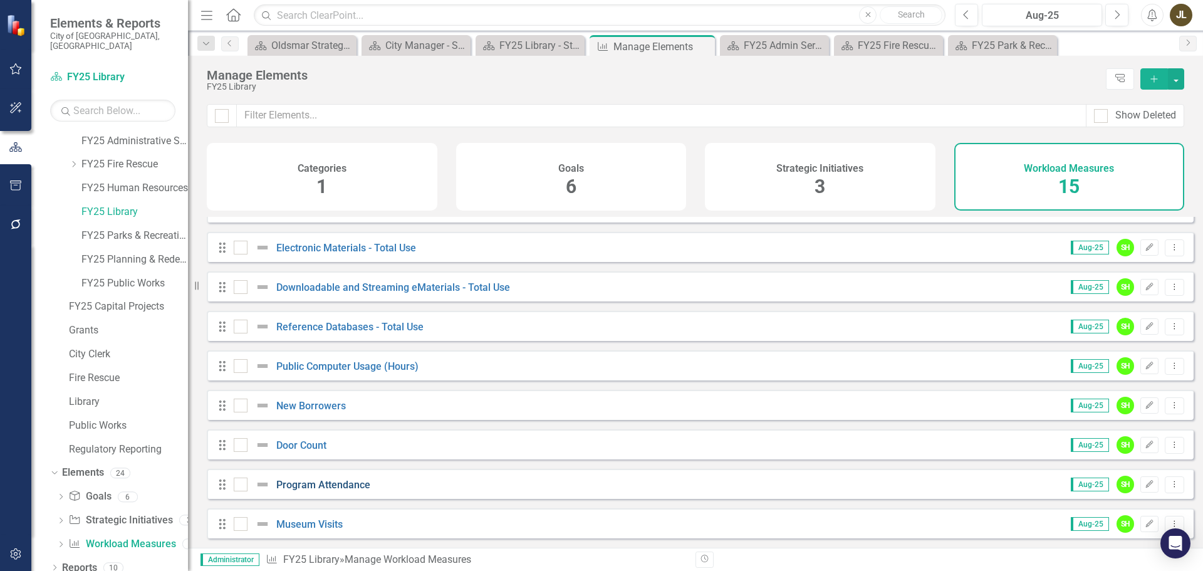
click at [367, 479] on link "Program Attendance" at bounding box center [323, 485] width 94 height 12
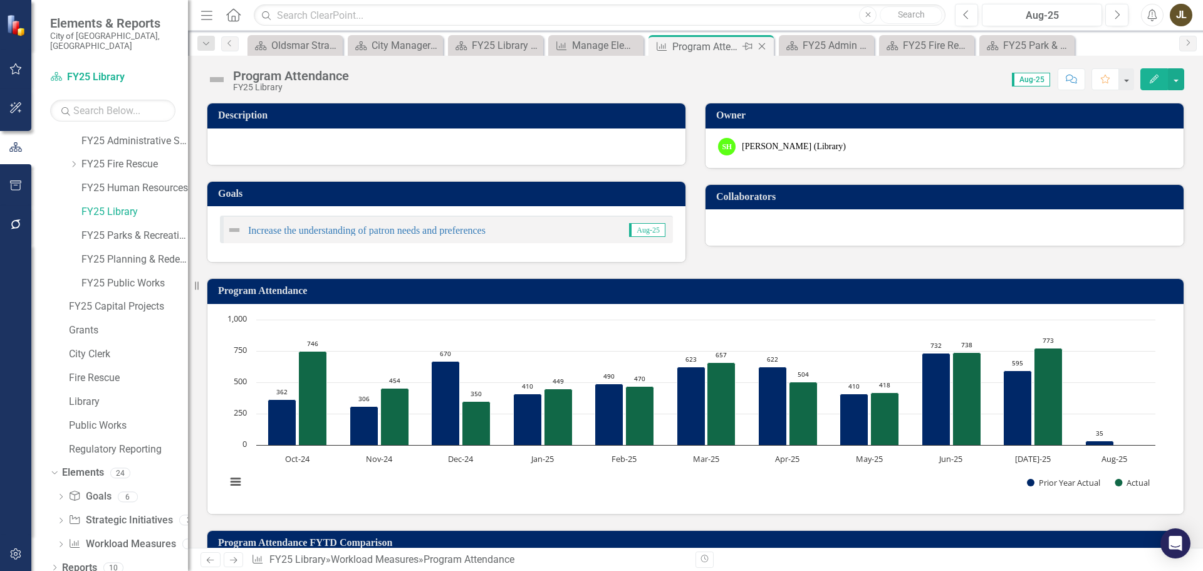
click at [766, 46] on icon "Close" at bounding box center [762, 46] width 13 height 10
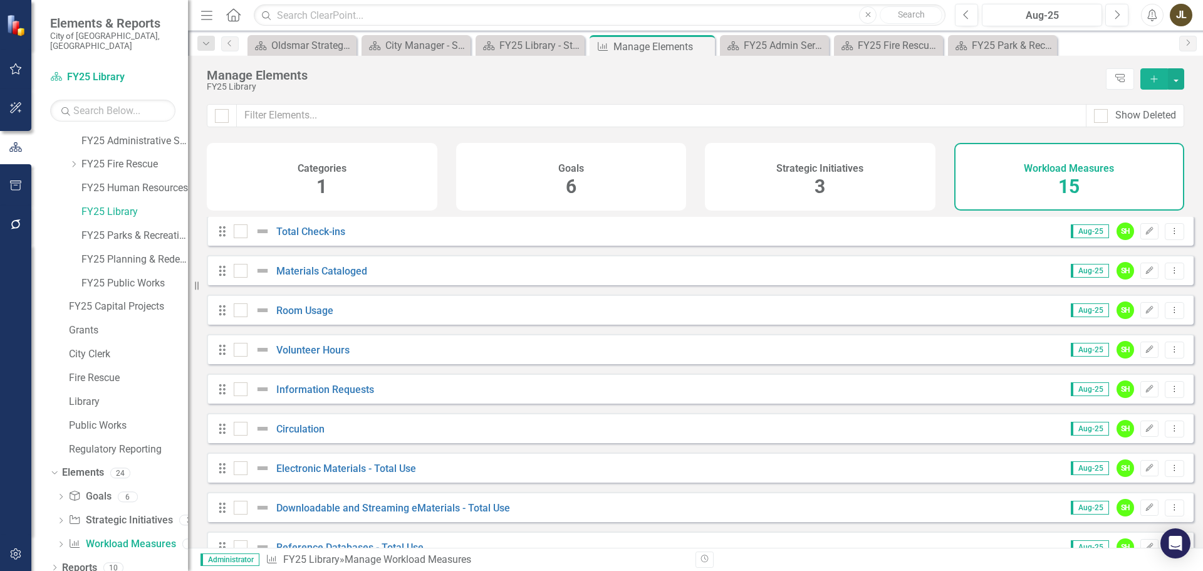
scroll to position [63, 0]
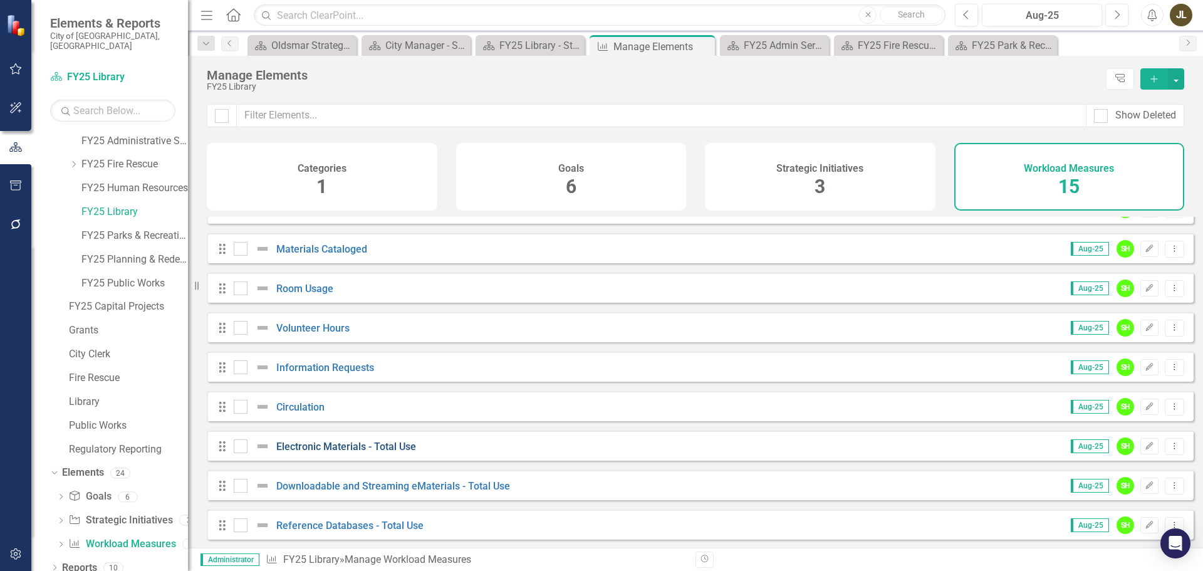
click at [403, 452] on link "Electronic Materials - Total Use" at bounding box center [346, 446] width 140 height 12
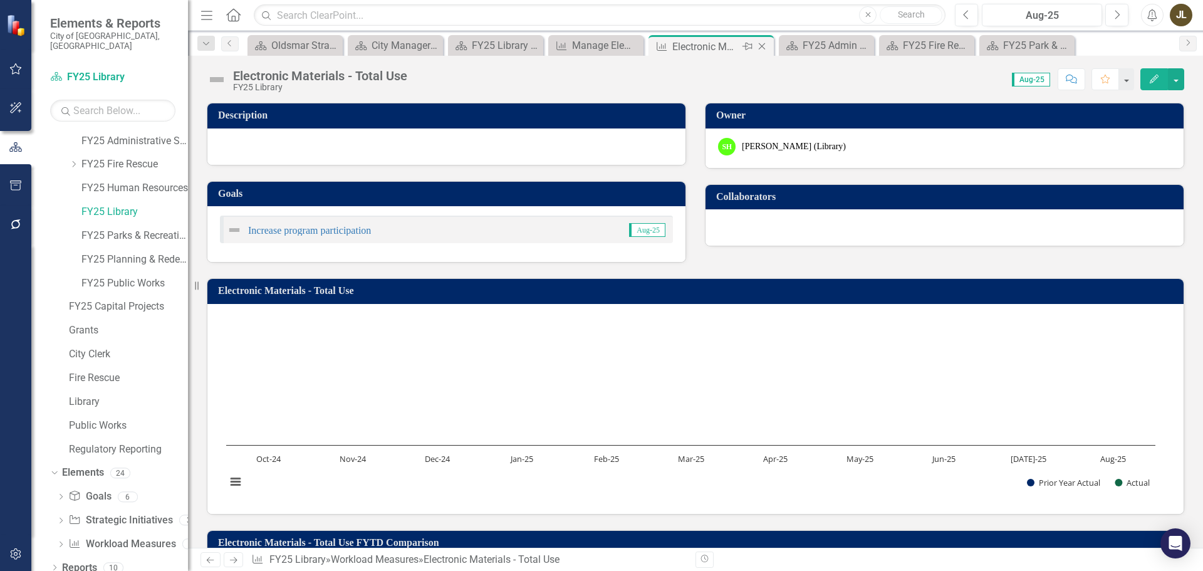
click at [762, 44] on icon "Close" at bounding box center [762, 46] width 13 height 10
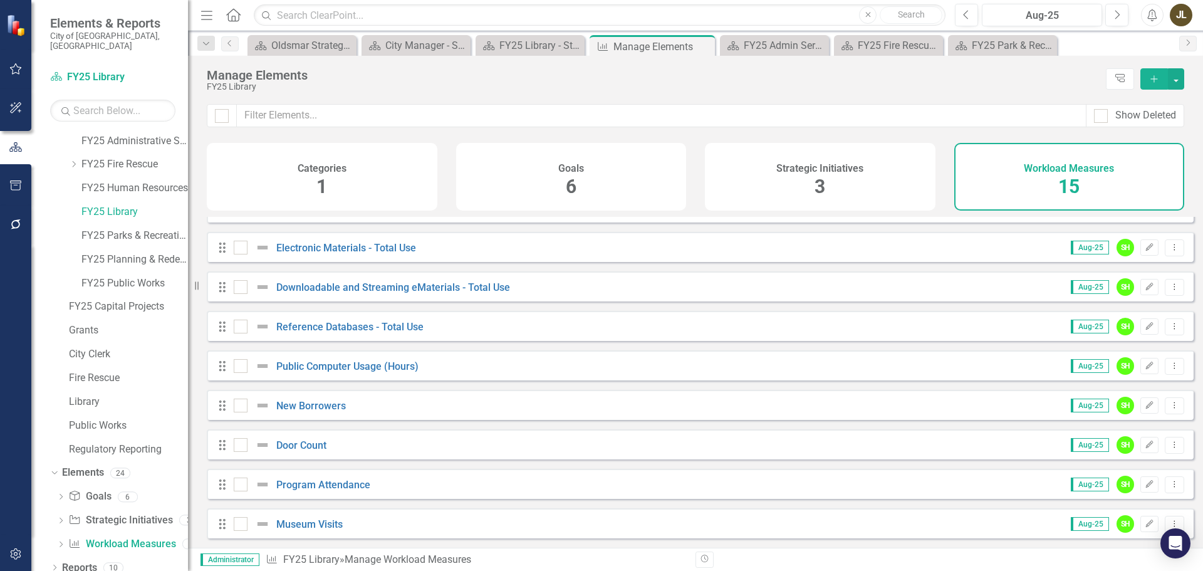
scroll to position [271, 0]
click at [434, 396] on div "Drag New Borrowers Aug-25 SH Edit Dropdown Menu" at bounding box center [700, 405] width 987 height 30
click at [353, 484] on link "Program Attendance" at bounding box center [323, 485] width 94 height 12
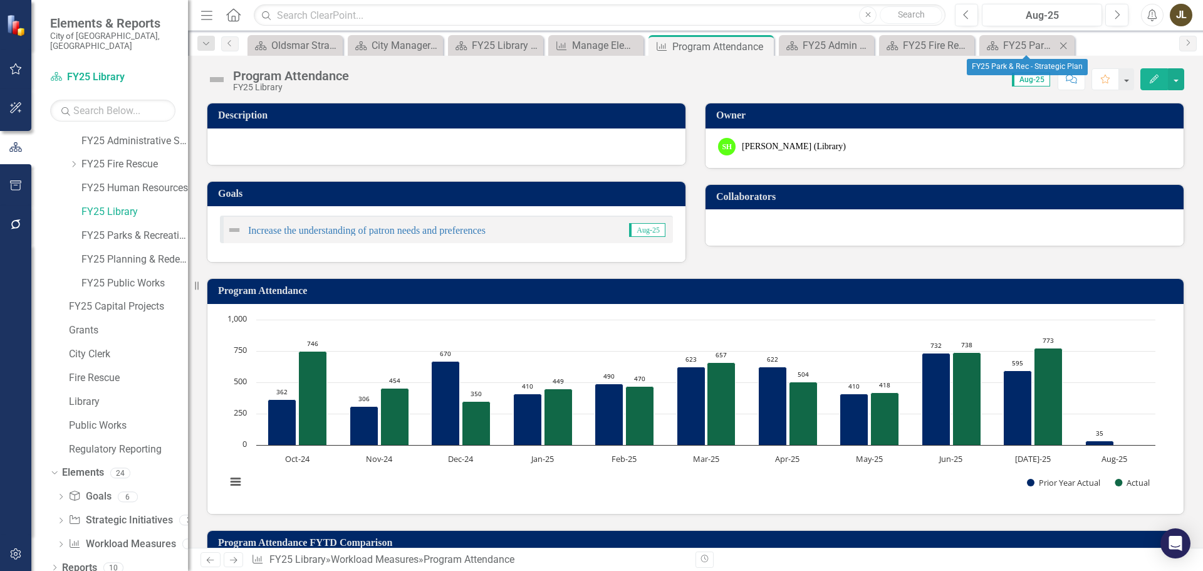
click at [1062, 43] on icon "Close" at bounding box center [1063, 46] width 13 height 10
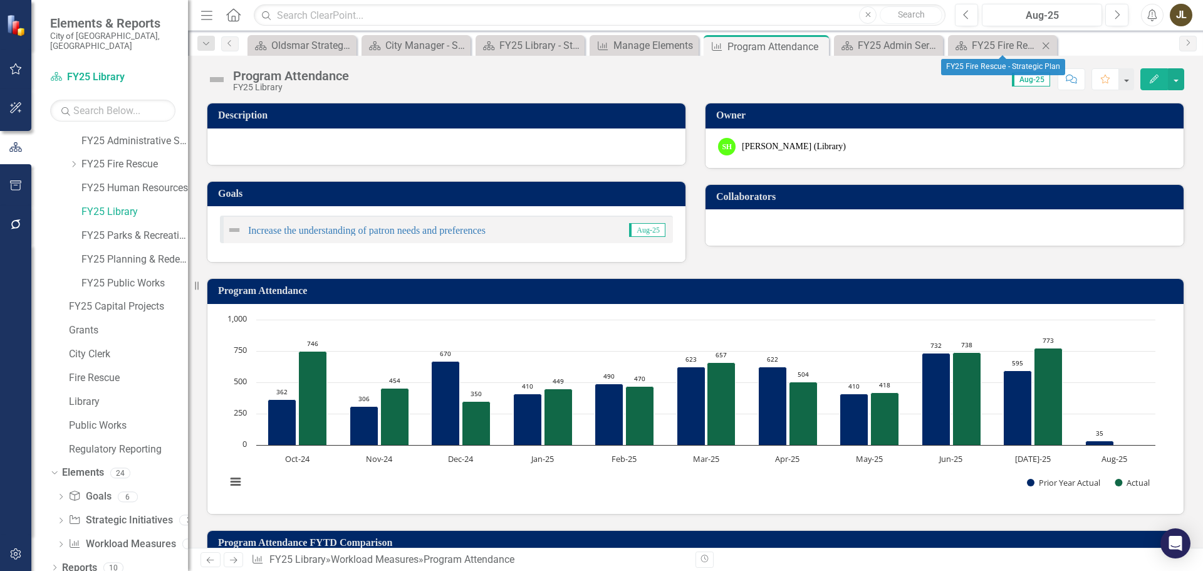
click at [1051, 43] on icon "Close" at bounding box center [1045, 46] width 13 height 10
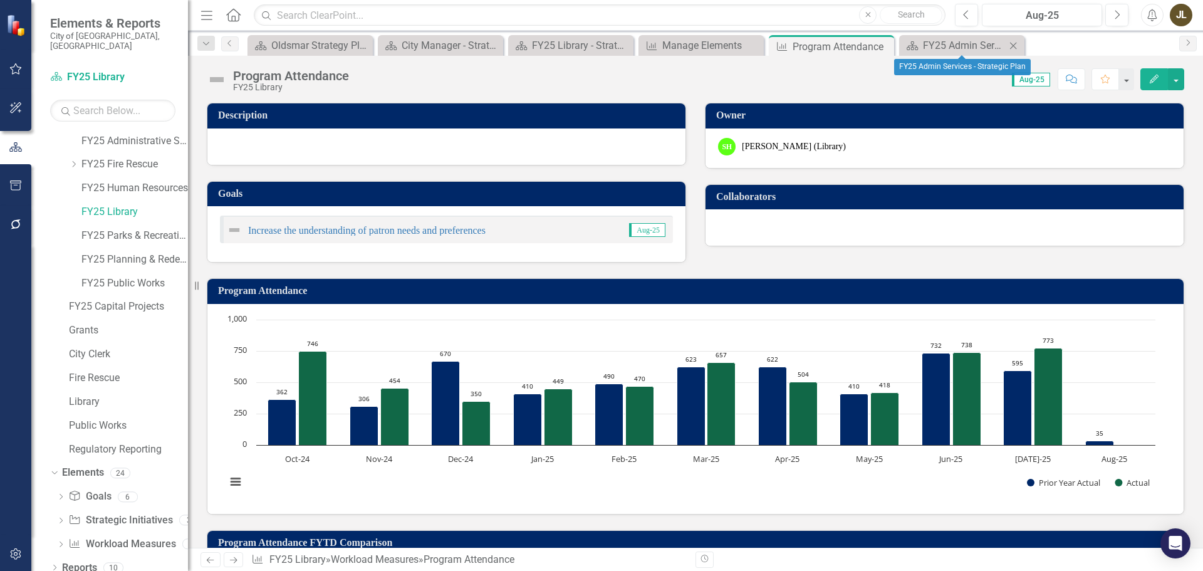
click at [1016, 44] on icon "Close" at bounding box center [1013, 46] width 13 height 10
click at [882, 49] on icon "Close" at bounding box center [882, 46] width 13 height 10
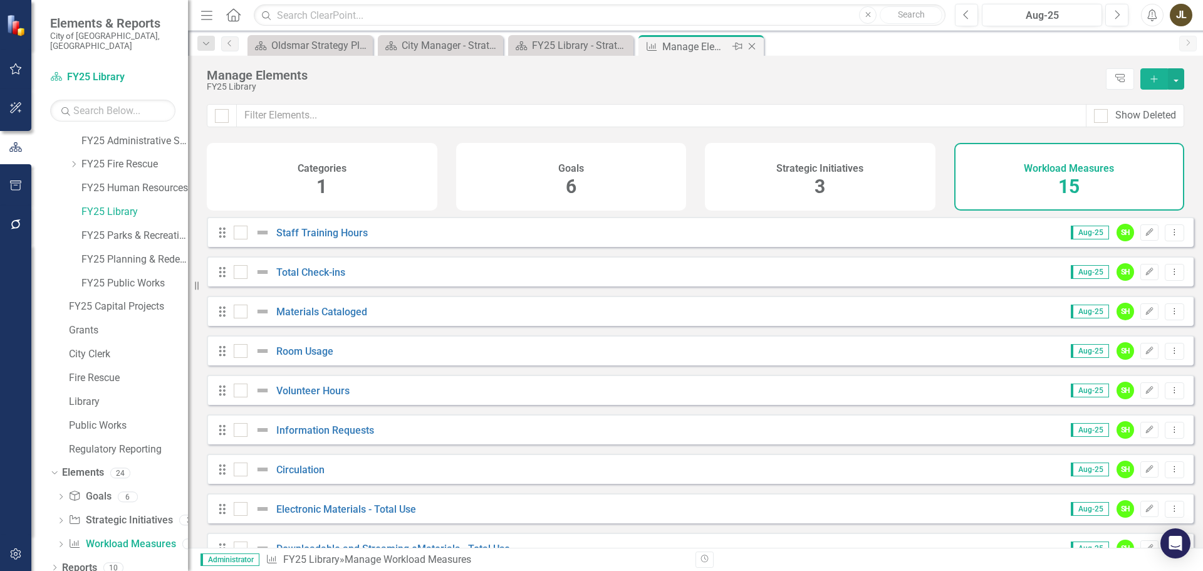
click at [757, 45] on icon "Close" at bounding box center [752, 46] width 13 height 10
